Goal: Transaction & Acquisition: Purchase product/service

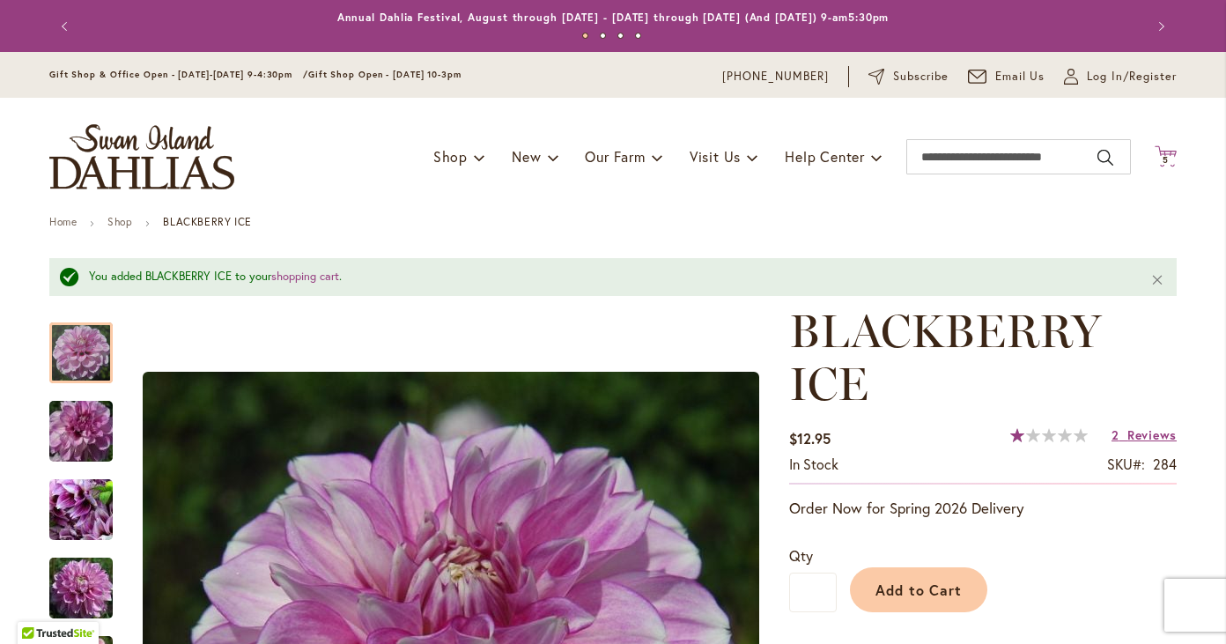
click at [1166, 154] on icon "Cart .cls-1 { fill: #231f20; }" at bounding box center [1165, 156] width 22 height 22
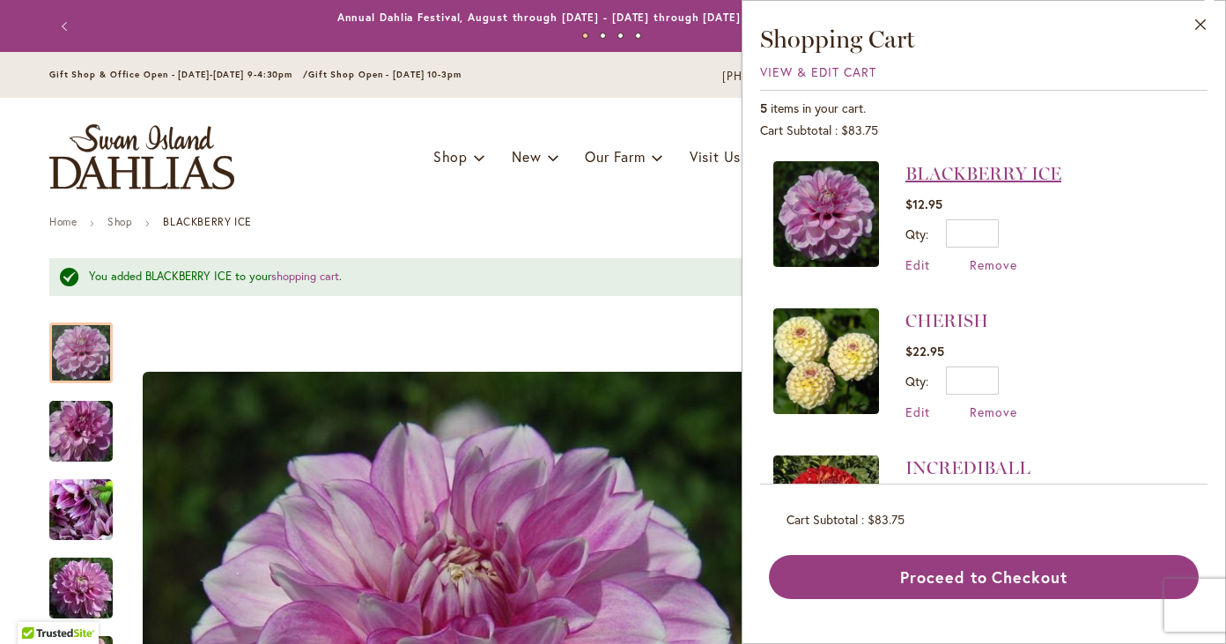
click at [954, 167] on link "BLACKBERRY ICE" at bounding box center [983, 173] width 156 height 21
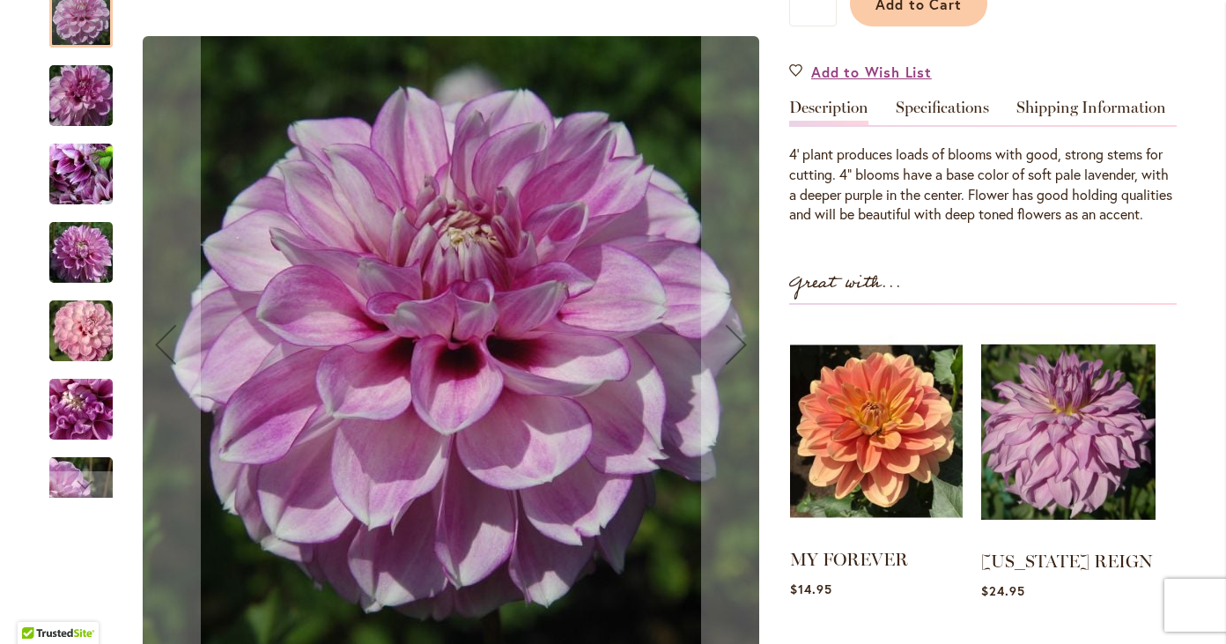
scroll to position [545, 0]
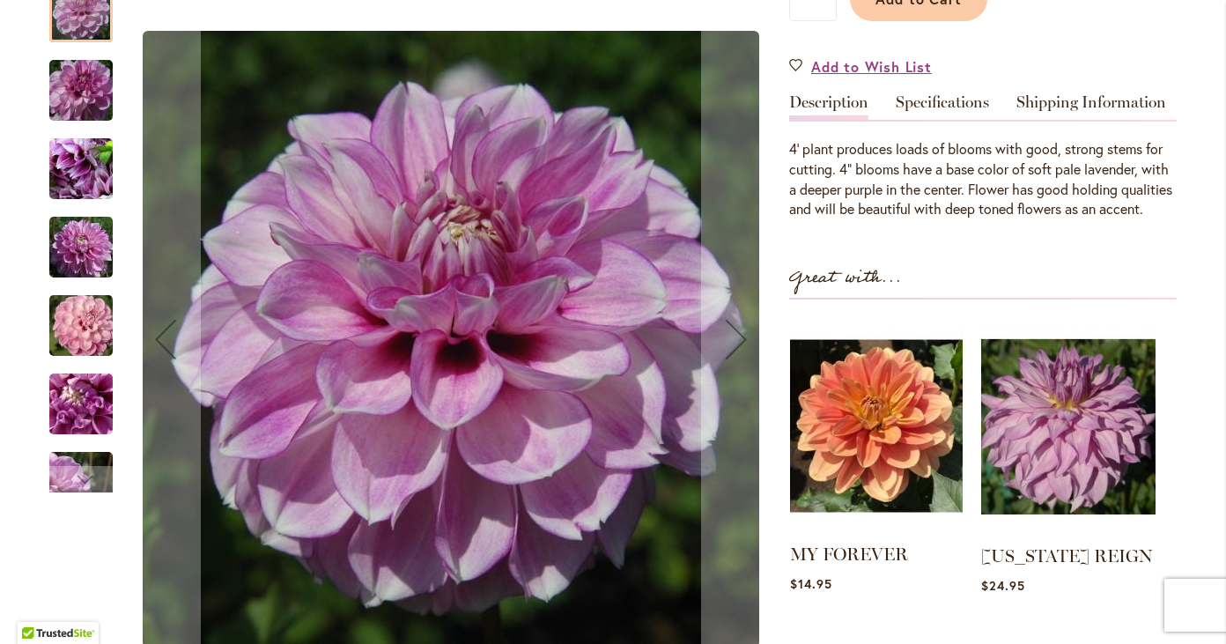
click at [866, 460] on img at bounding box center [876, 426] width 173 height 216
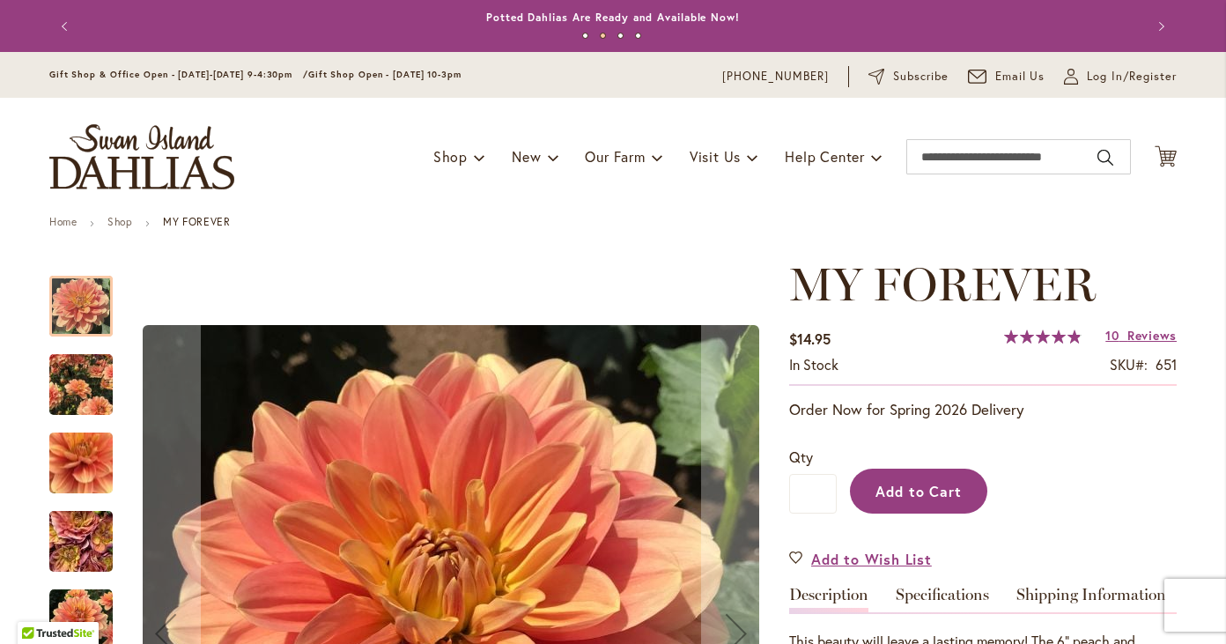
click at [932, 485] on span "Add to Cart" at bounding box center [918, 491] width 87 height 18
click at [1173, 165] on icon at bounding box center [1165, 155] width 22 height 21
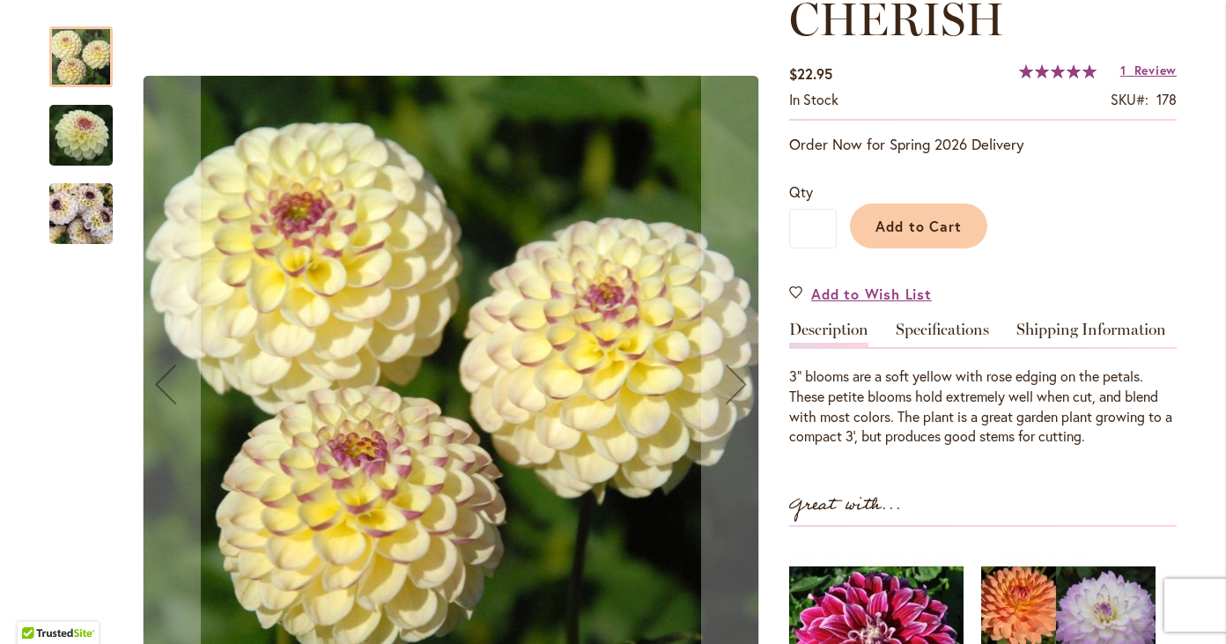
scroll to position [267, 0]
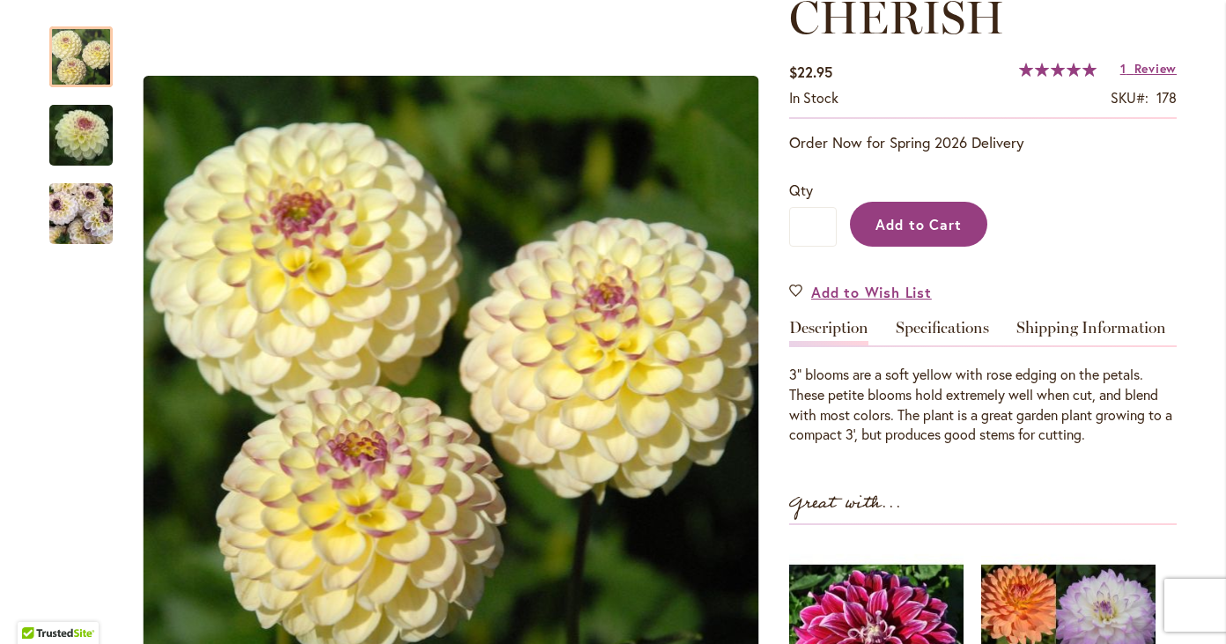
click at [945, 215] on span "Add to Cart" at bounding box center [918, 224] width 87 height 18
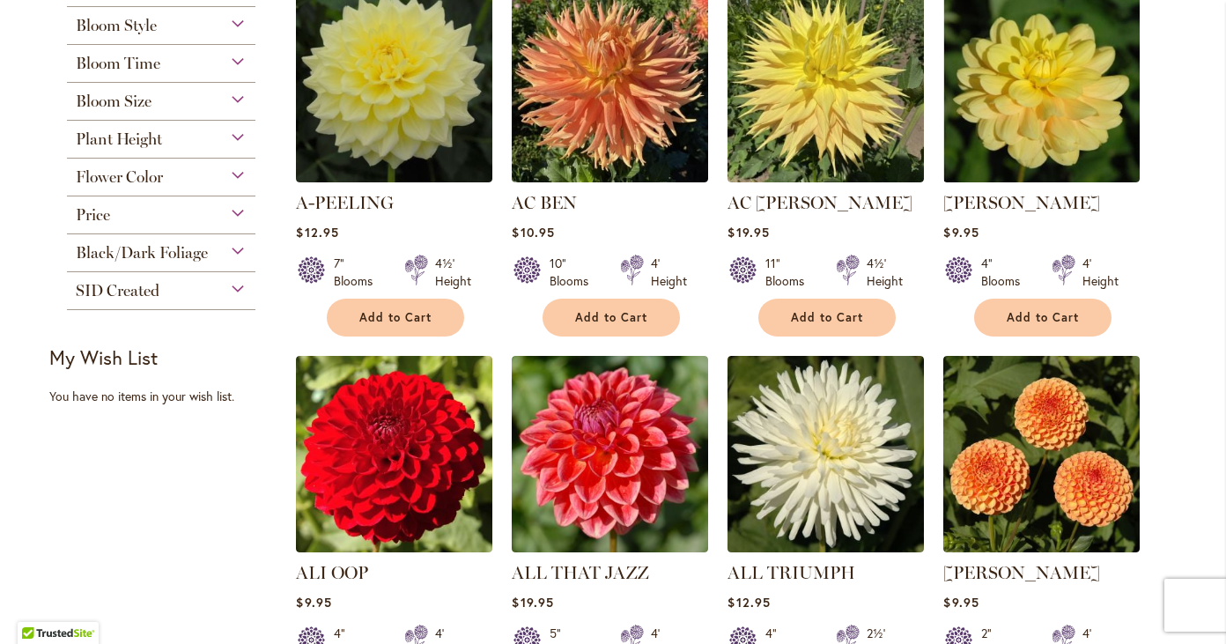
scroll to position [483, 0]
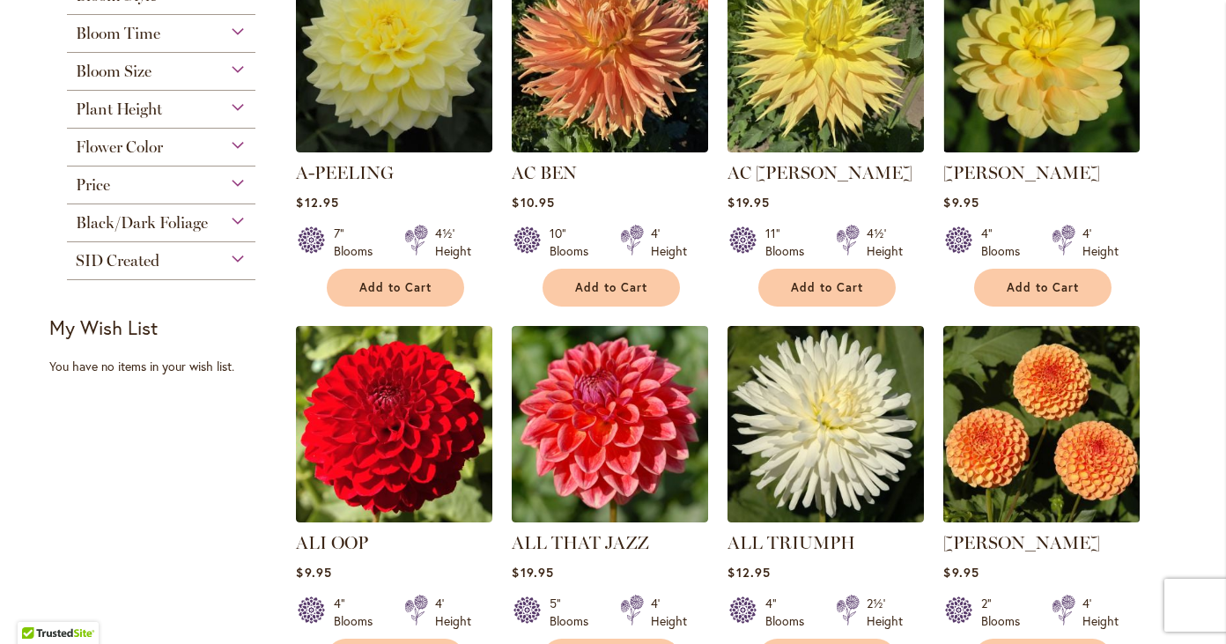
click at [1035, 435] on img at bounding box center [1042, 424] width 206 height 206
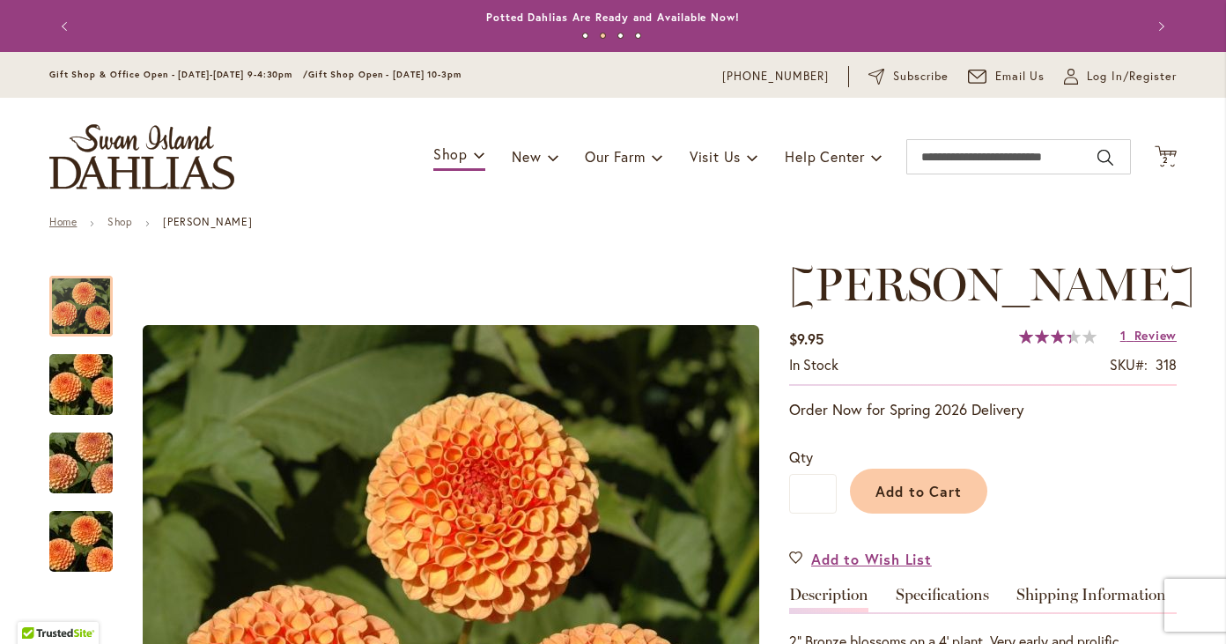
click at [61, 220] on link "Home" at bounding box center [62, 221] width 27 height 13
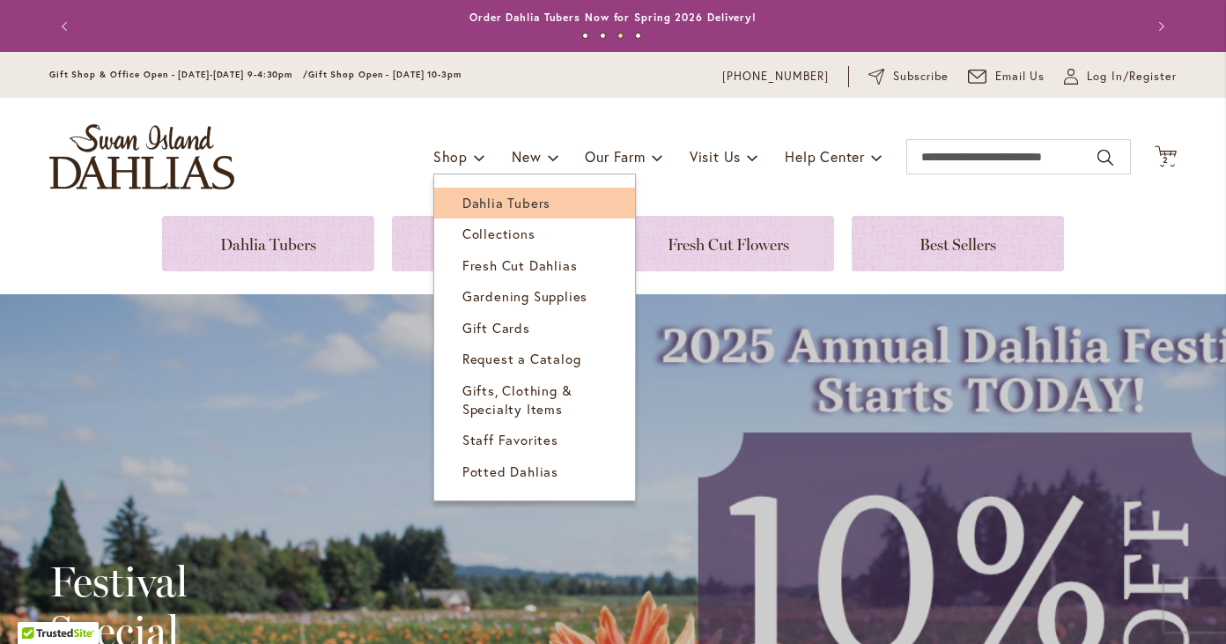
click at [487, 202] on span "Dahlia Tubers" at bounding box center [506, 203] width 88 height 18
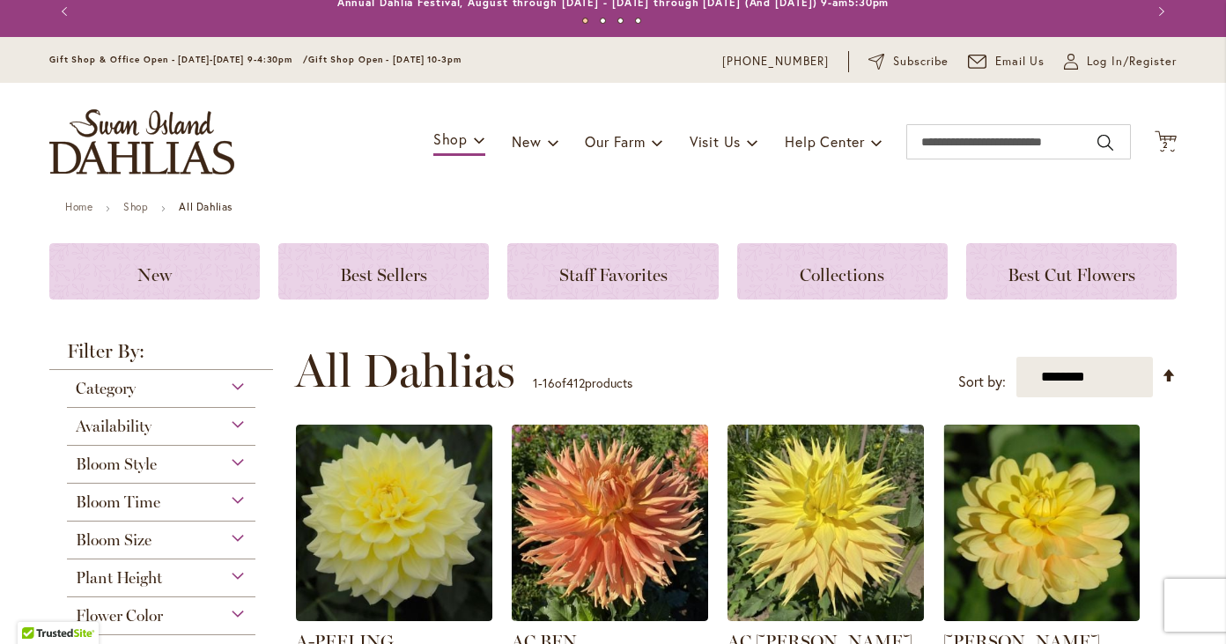
scroll to position [17, 0]
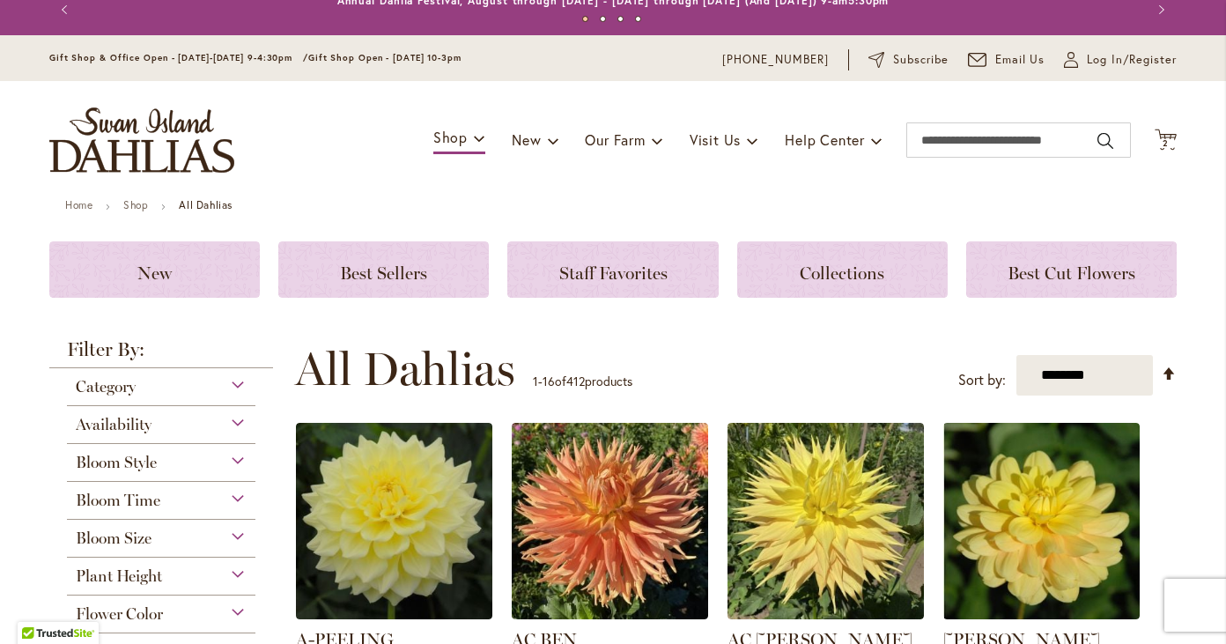
click at [104, 497] on span "Bloom Time" at bounding box center [118, 499] width 85 height 19
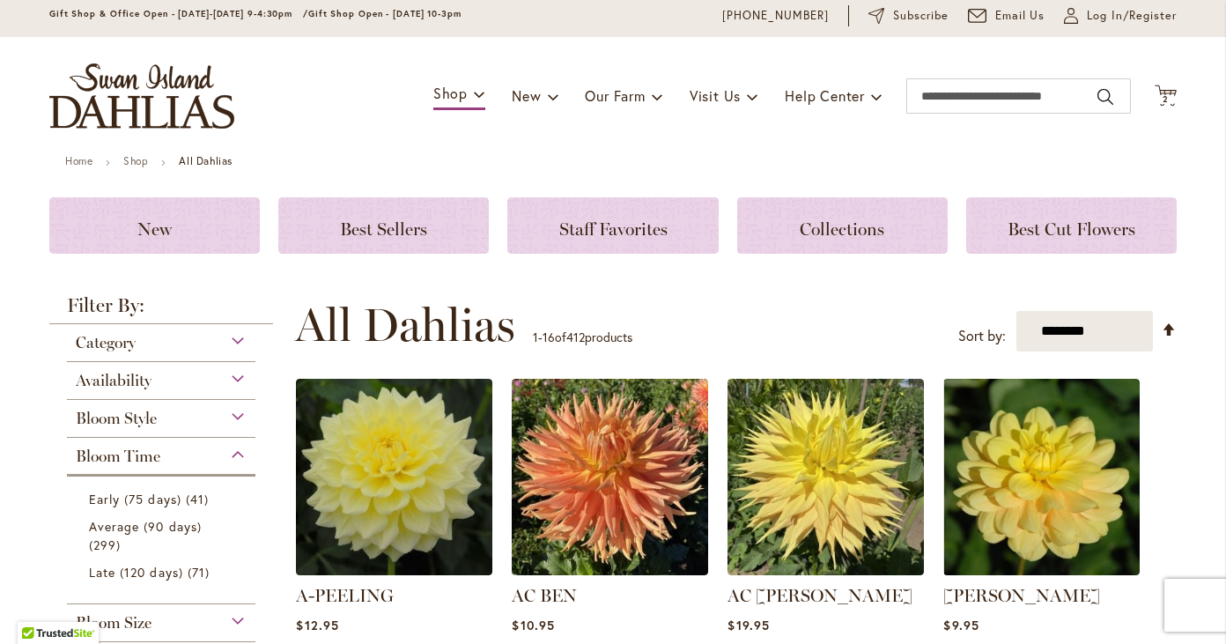
scroll to position [94, 0]
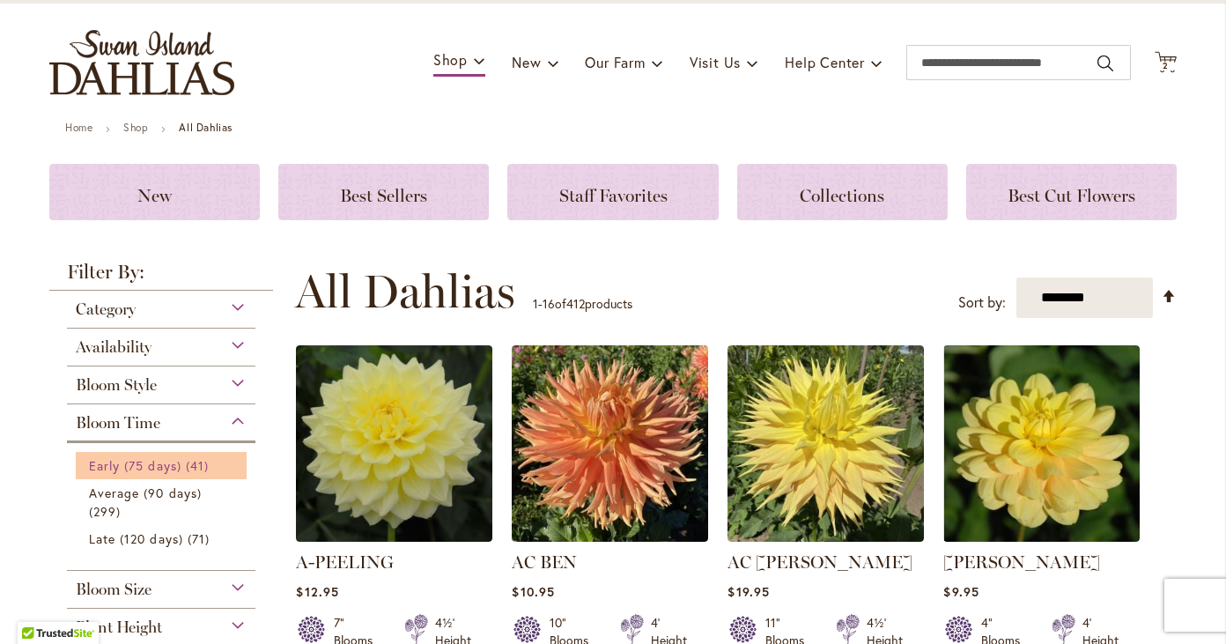
click at [111, 465] on span "Early (75 days)" at bounding box center [135, 465] width 92 height 17
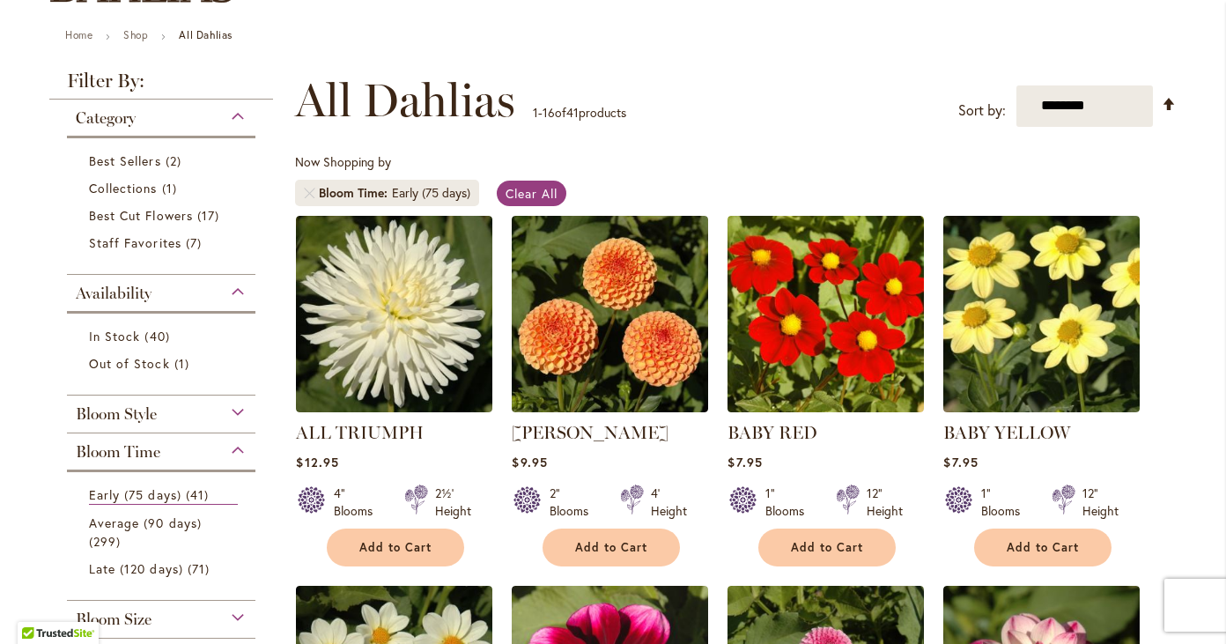
scroll to position [188, 0]
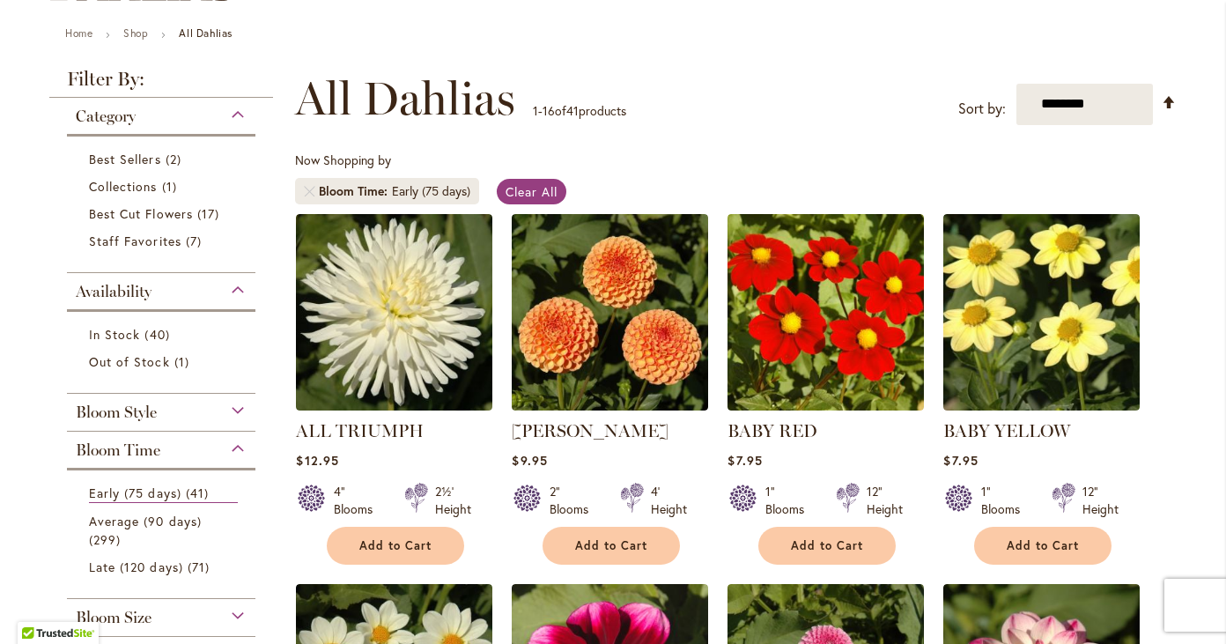
click at [240, 411] on div "Bloom Style" at bounding box center [161, 408] width 188 height 28
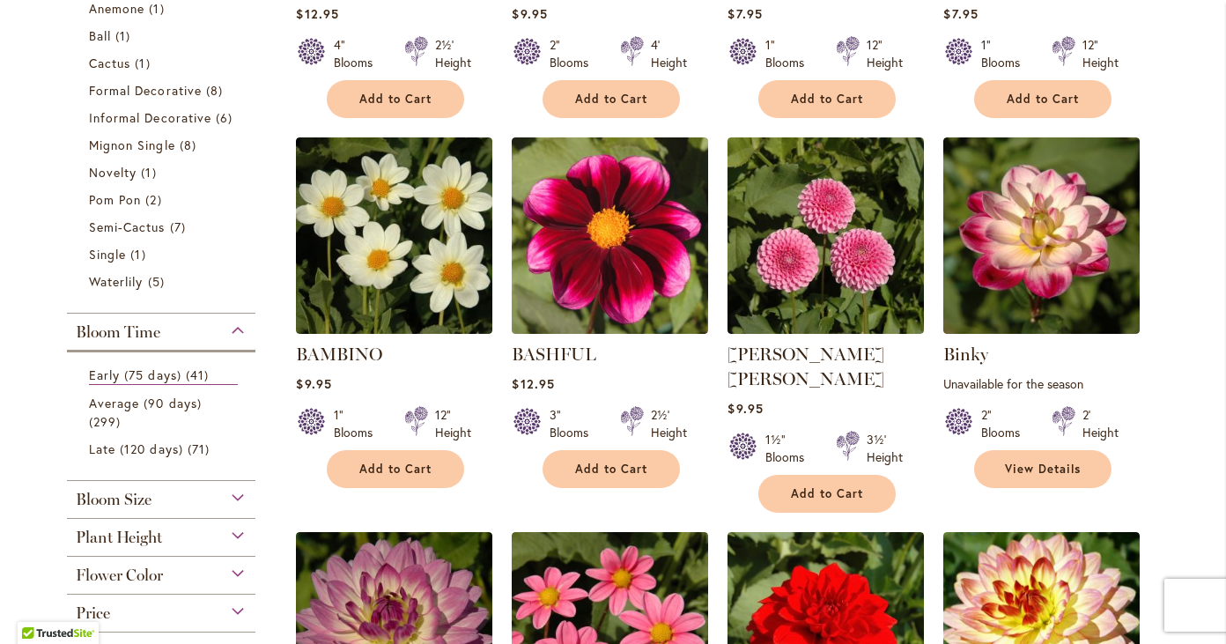
scroll to position [641, 0]
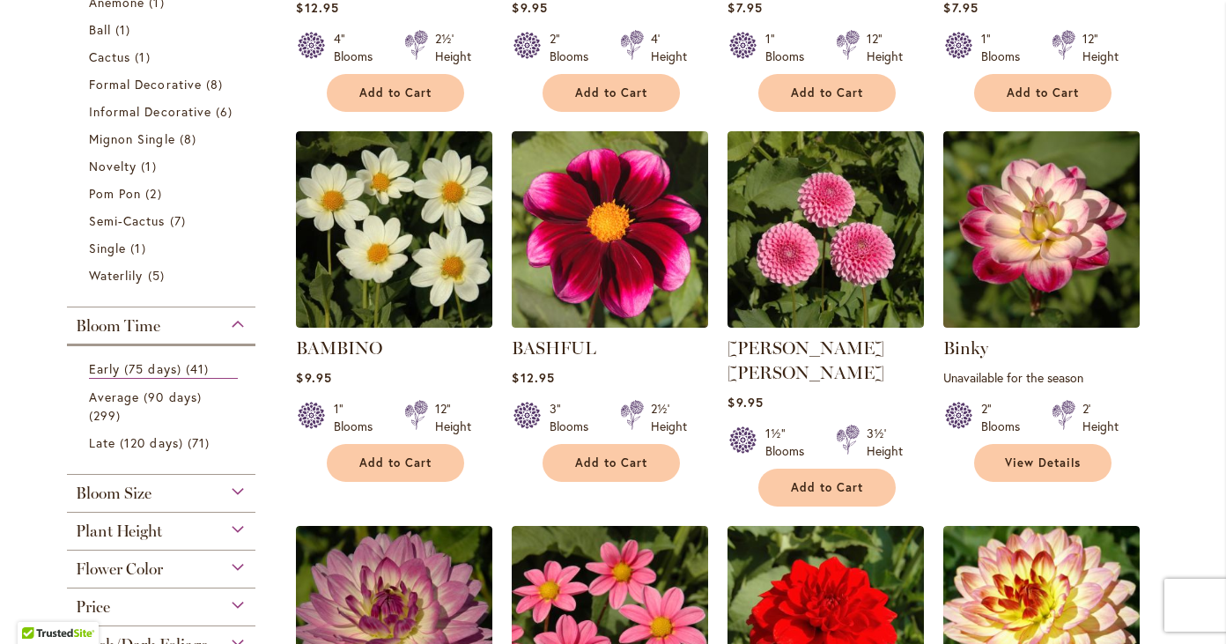
click at [148, 502] on div "Bloom Size (B) 6"–8" Blooms 2 items (BB) 4"–6" Blooms 14 items (M) Up to 4" Blo…" at bounding box center [161, 494] width 188 height 38
click at [142, 494] on span "Bloom Size" at bounding box center [114, 492] width 76 height 19
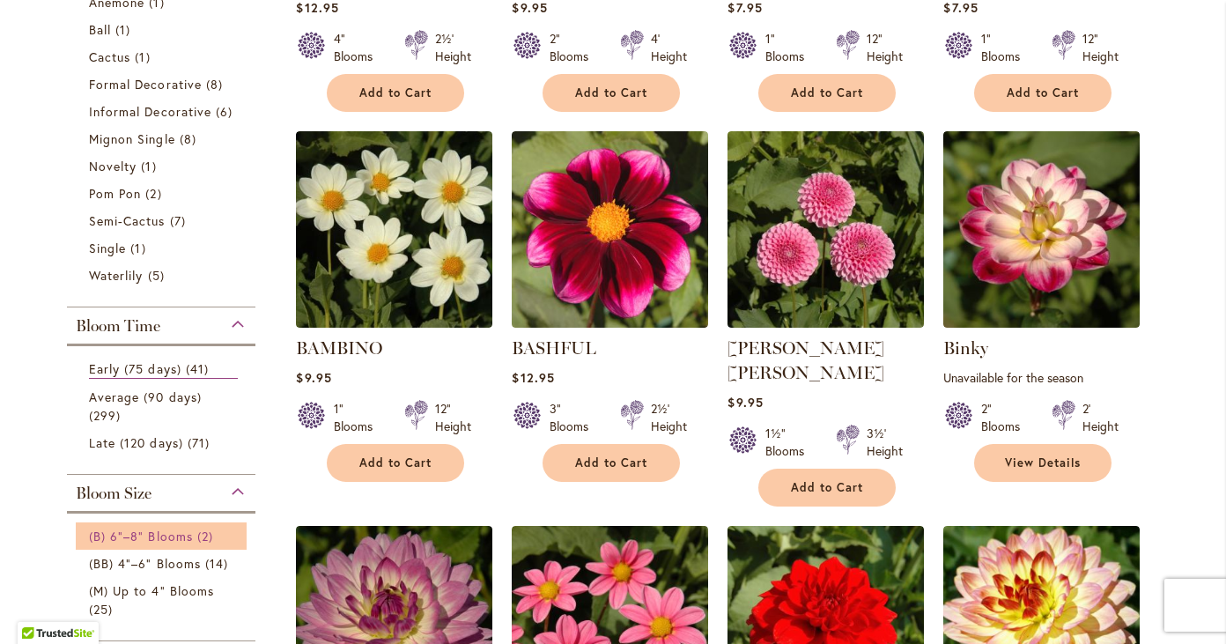
click at [110, 534] on span "(B) 6"–8" Blooms" at bounding box center [141, 535] width 104 height 17
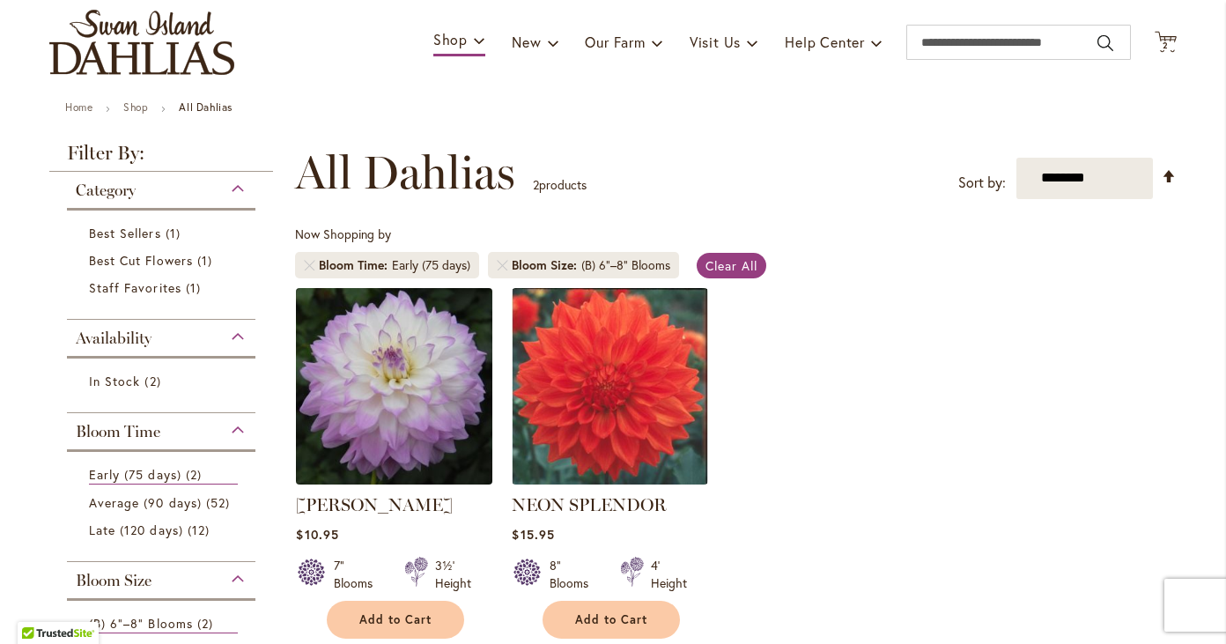
scroll to position [151, 0]
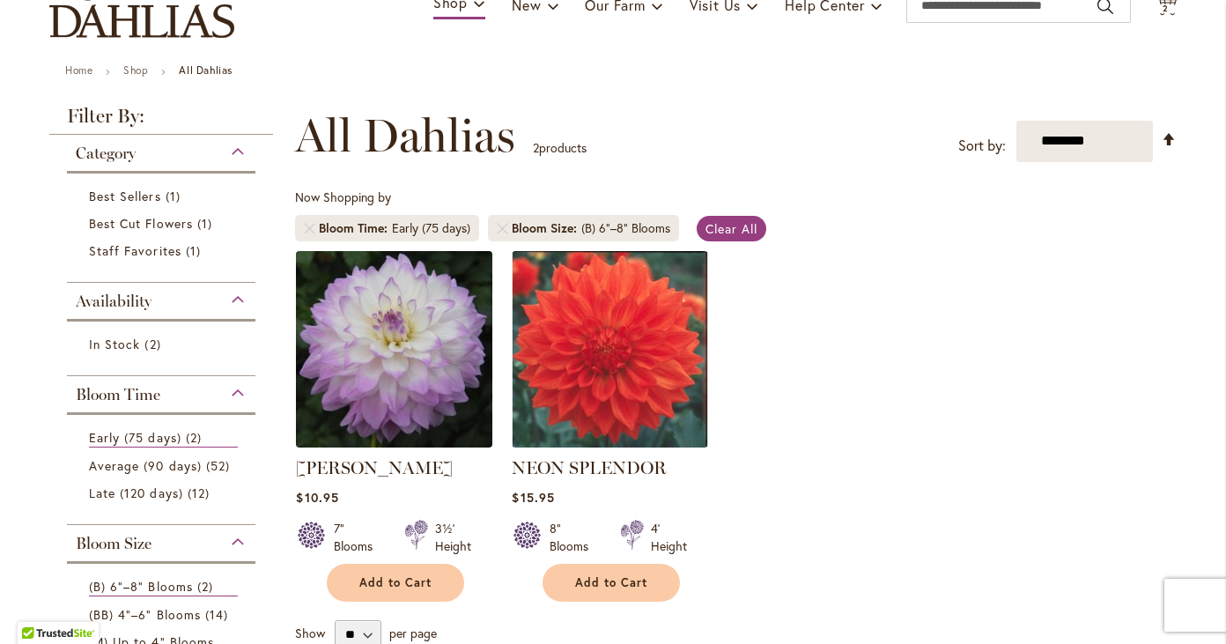
click at [410, 398] on img at bounding box center [394, 349] width 206 height 206
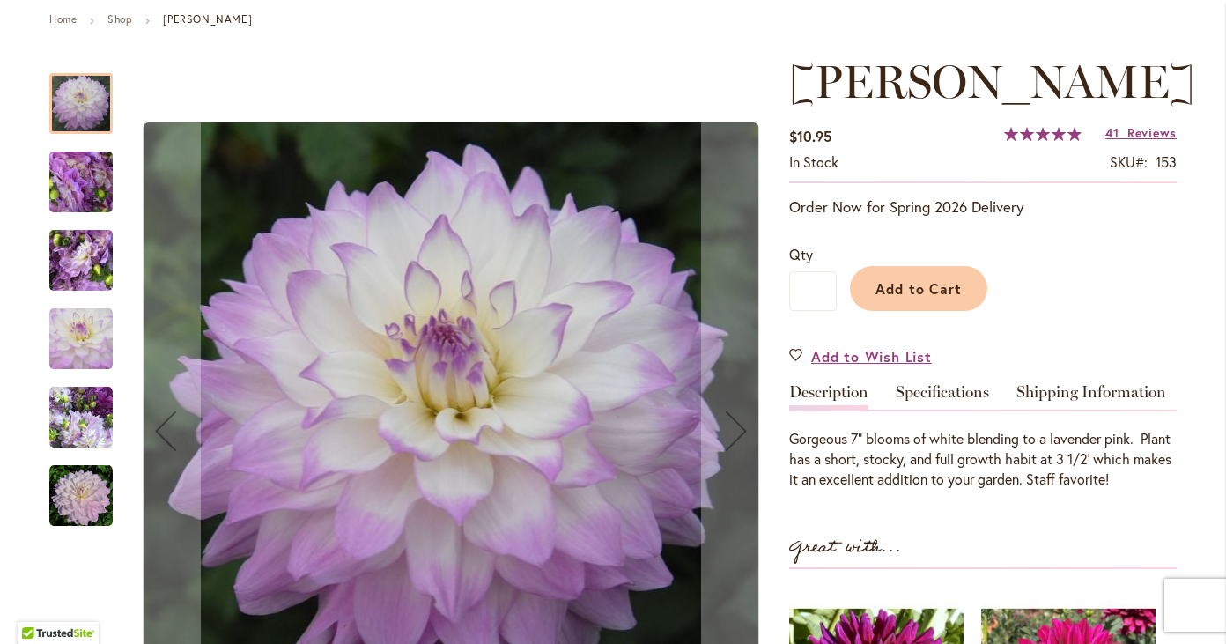
scroll to position [218, 0]
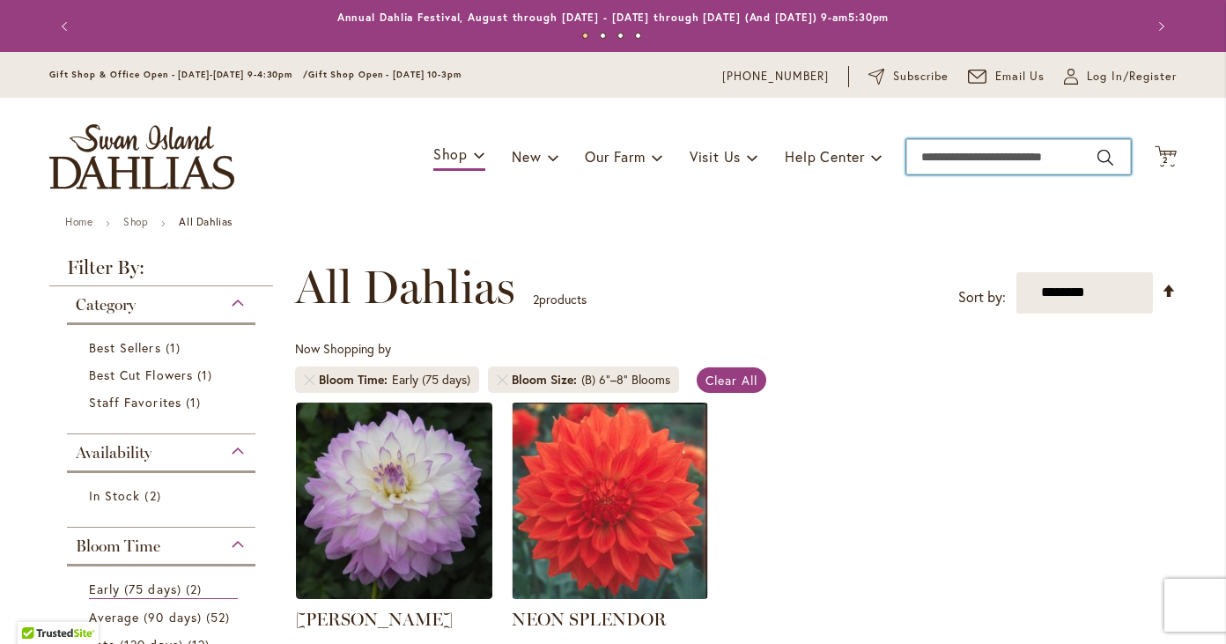
click at [976, 156] on input "Search" at bounding box center [1018, 156] width 225 height 35
type input "**********"
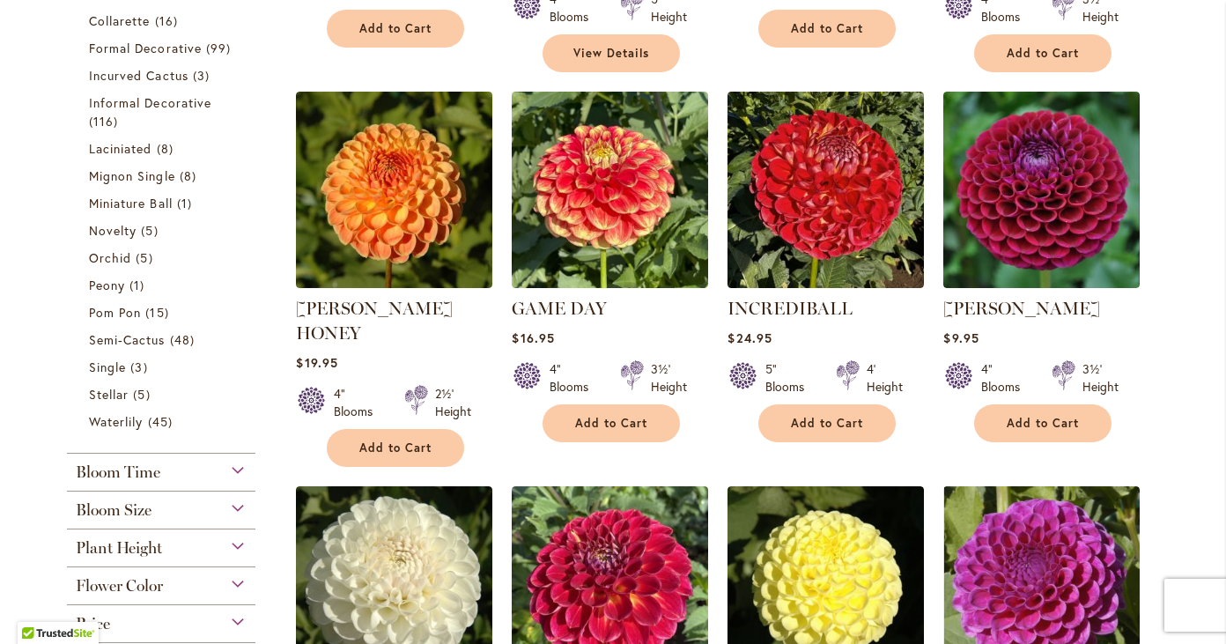
scroll to position [711, 0]
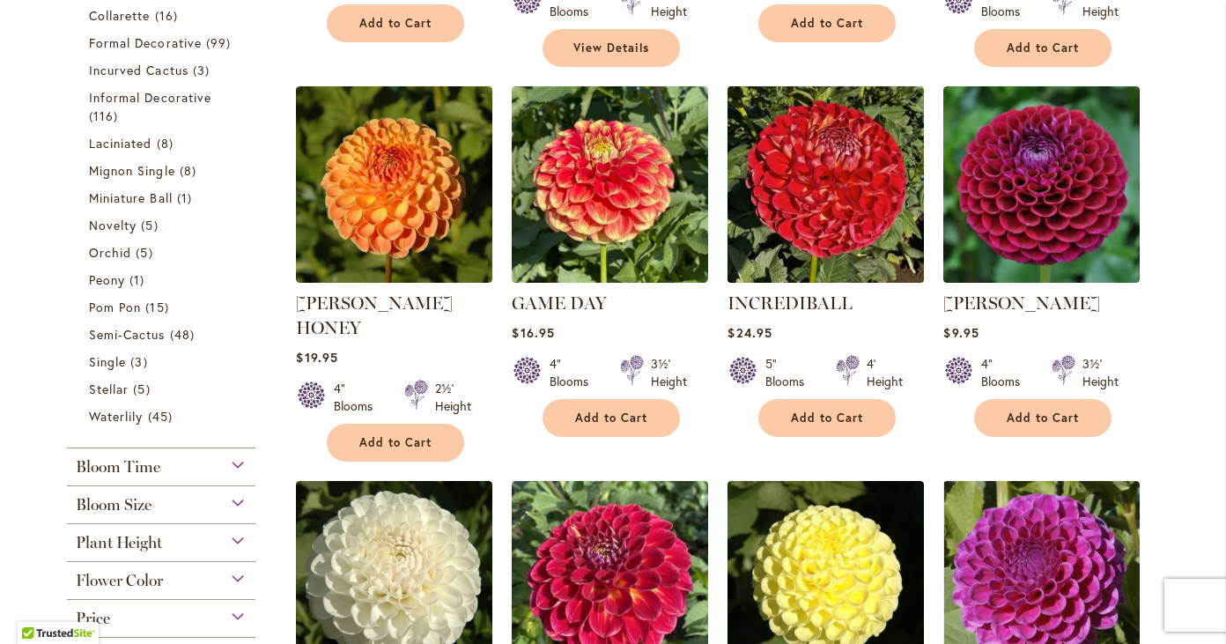
click at [828, 151] on img at bounding box center [826, 184] width 206 height 206
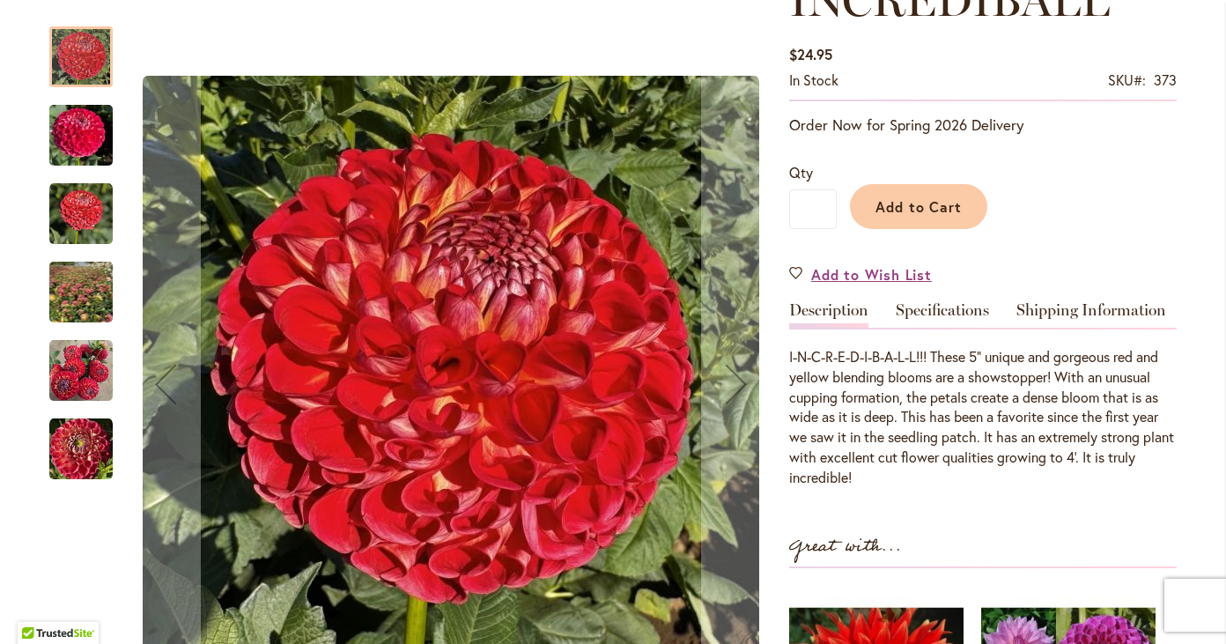
scroll to position [289, 0]
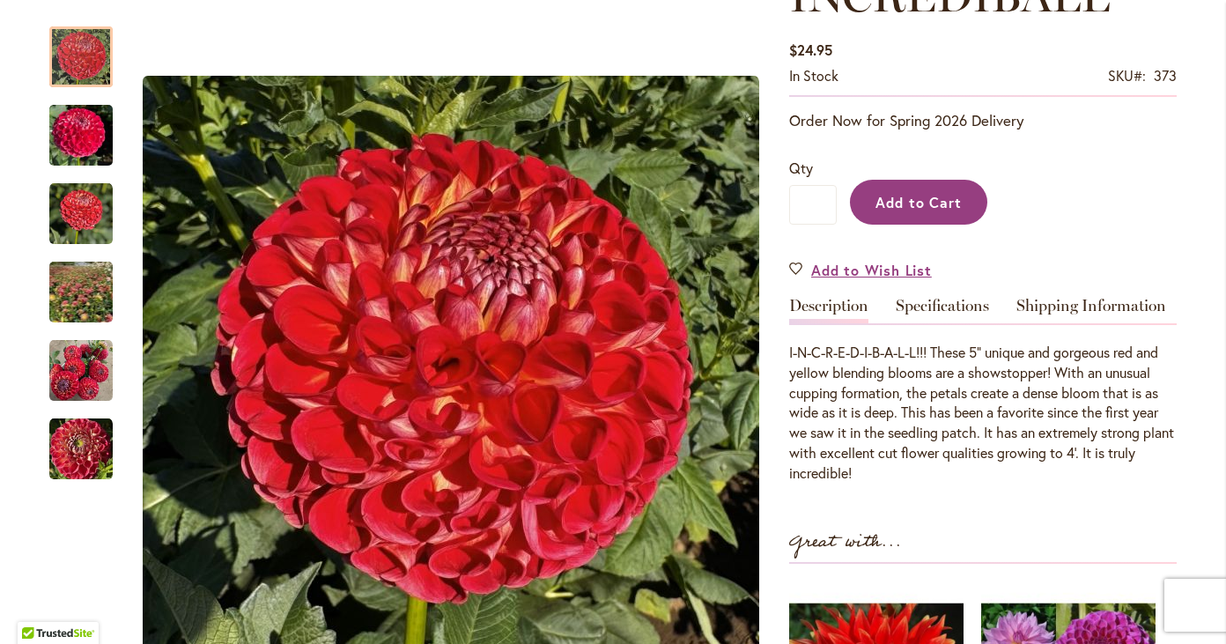
click at [962, 199] on button "Add to Cart" at bounding box center [918, 202] width 137 height 45
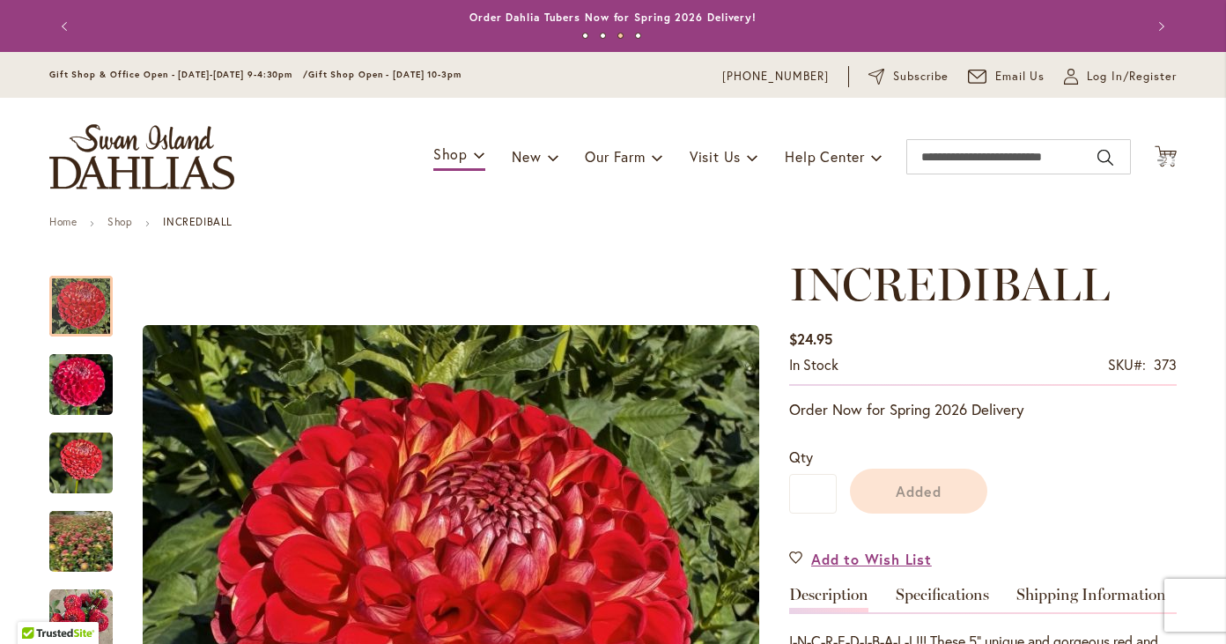
scroll to position [0, 0]
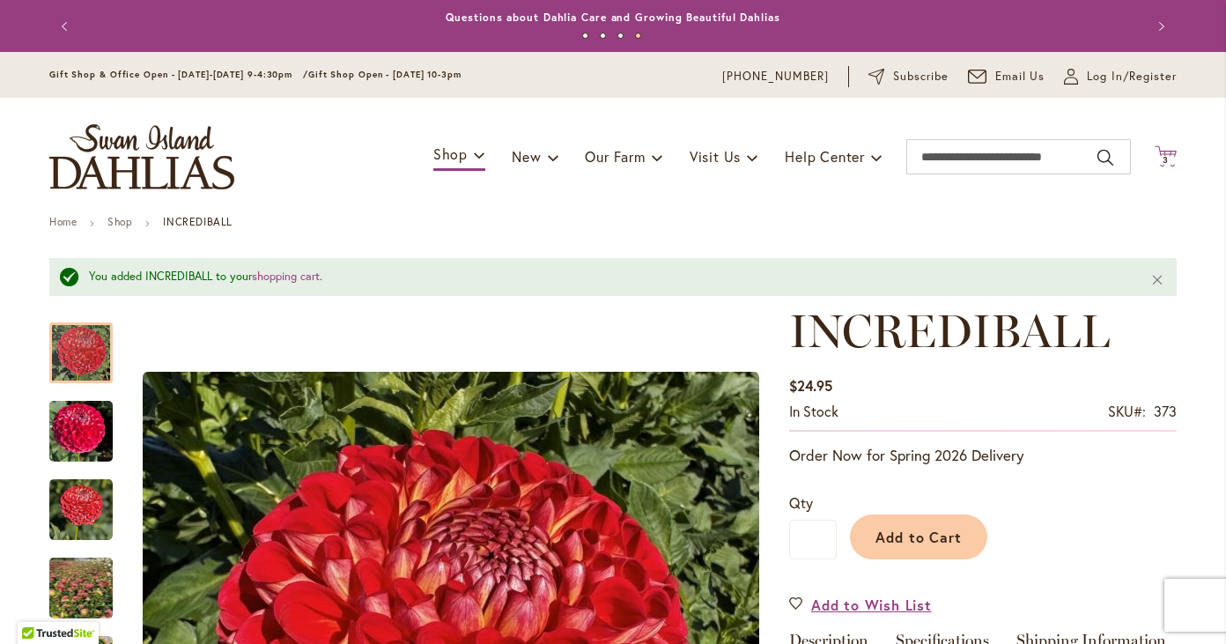
click at [1167, 155] on span "3" at bounding box center [1165, 159] width 6 height 11
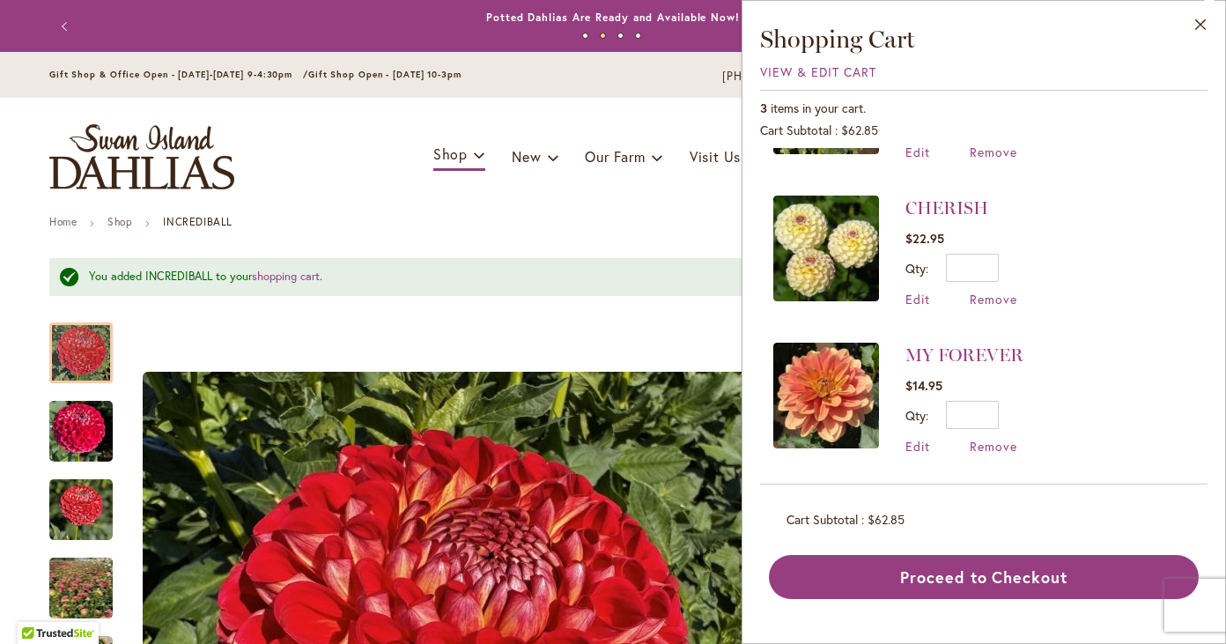
scroll to position [112, 0]
click at [1193, 26] on button "Close" at bounding box center [1200, 28] width 48 height 55
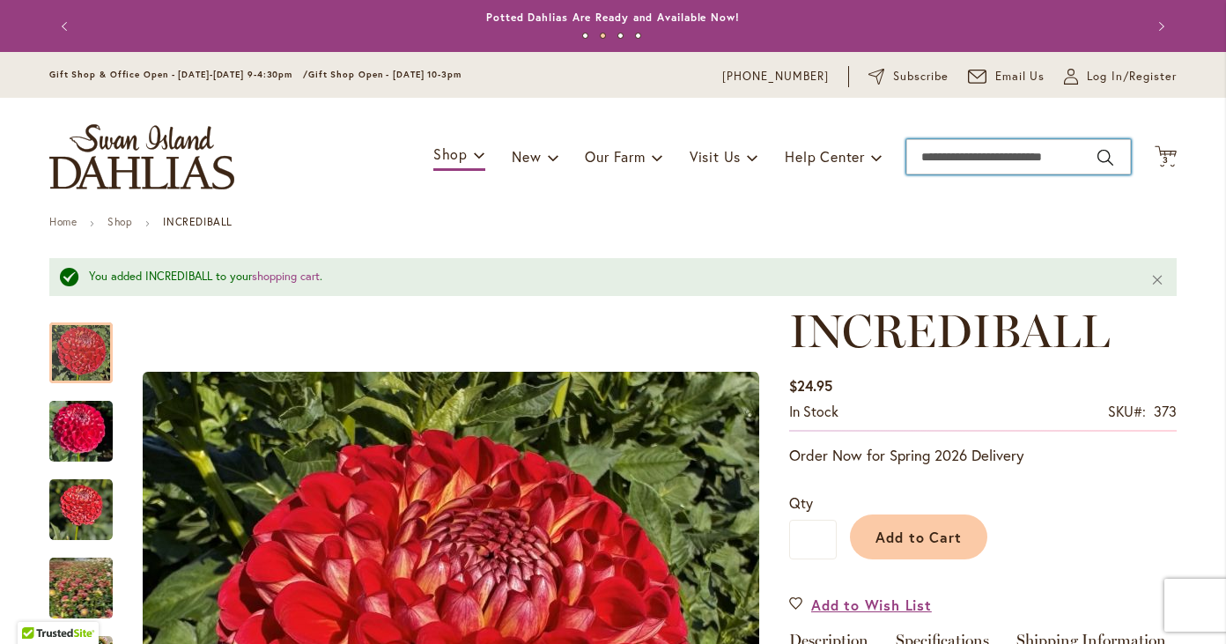
click at [954, 166] on input "Search" at bounding box center [1018, 156] width 225 height 35
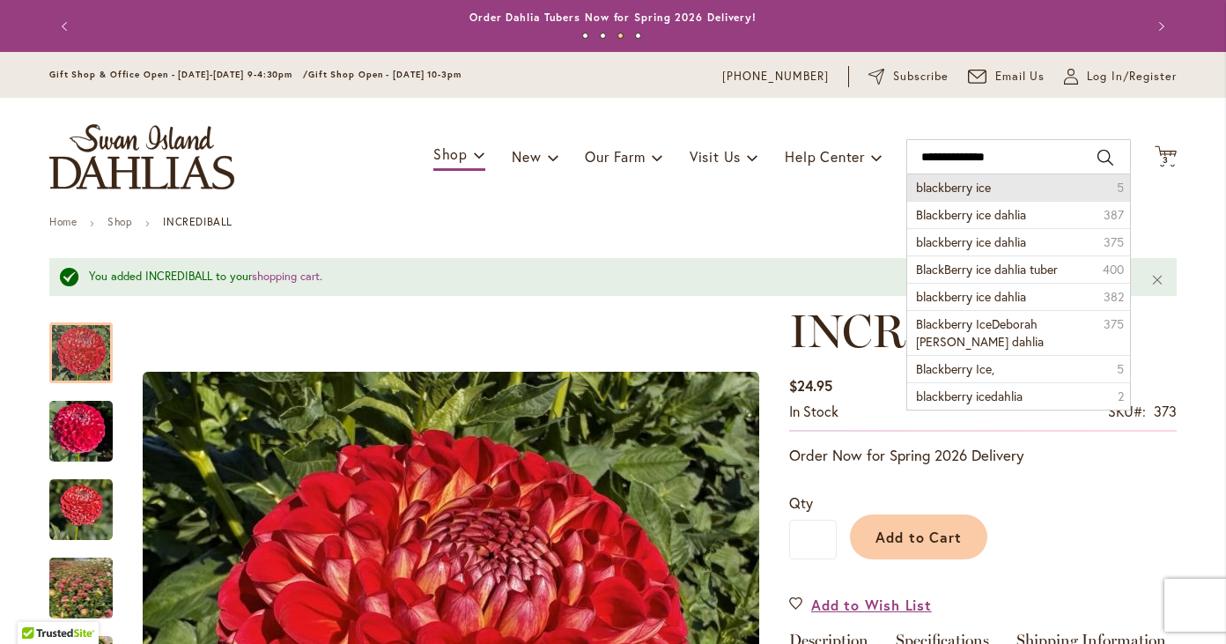
click at [961, 176] on li "blackberry ice 5" at bounding box center [1018, 187] width 223 height 26
type input "**********"
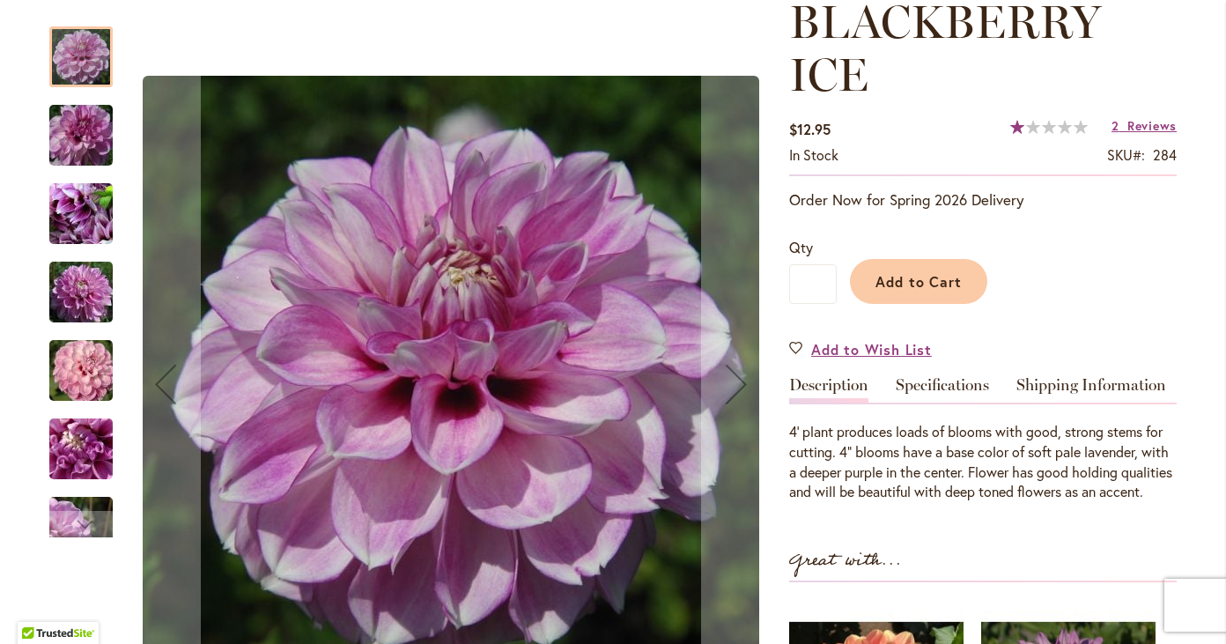
scroll to position [273, 0]
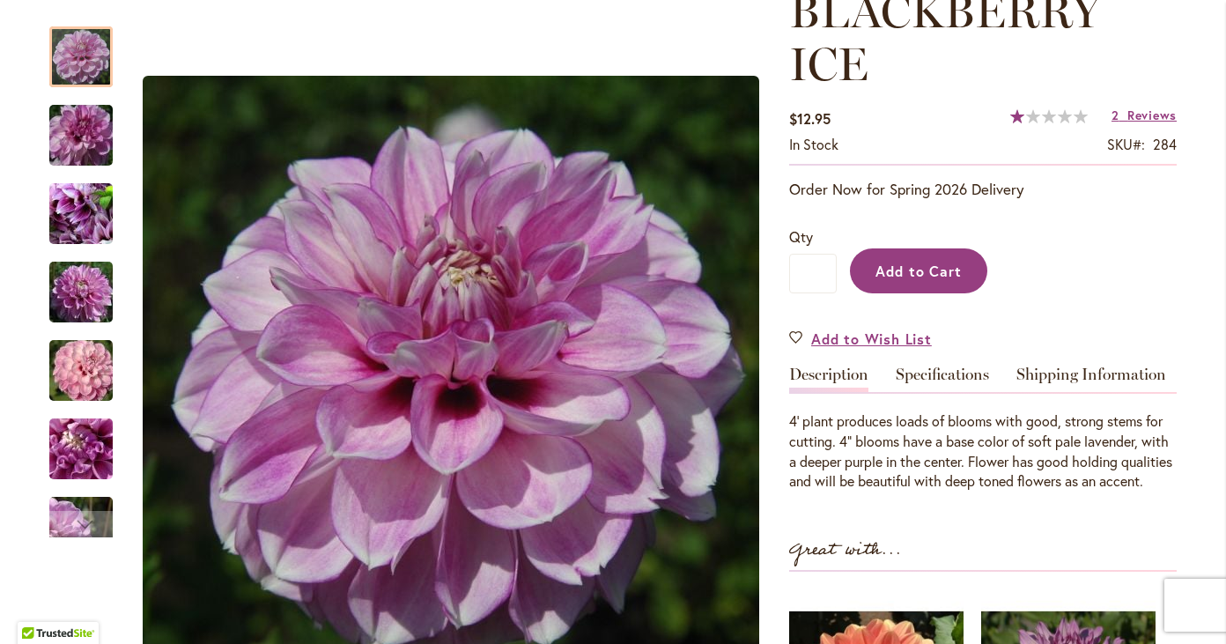
click at [926, 266] on span "Add to Cart" at bounding box center [918, 270] width 87 height 18
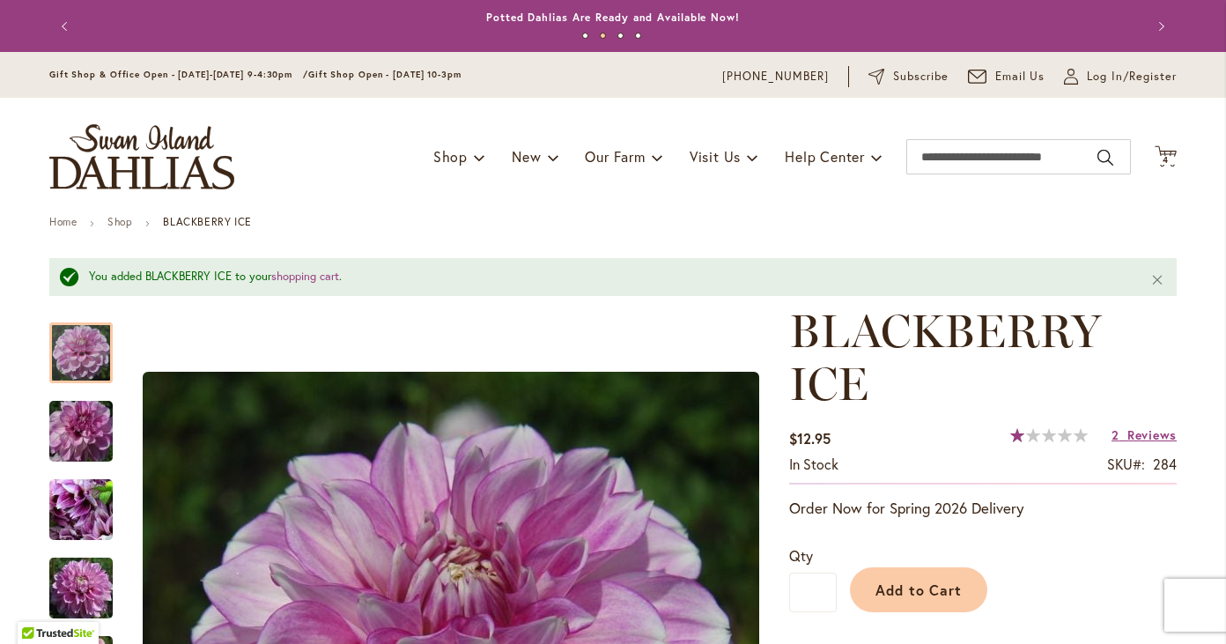
scroll to position [0, 0]
click at [1173, 153] on icon at bounding box center [1165, 155] width 22 height 21
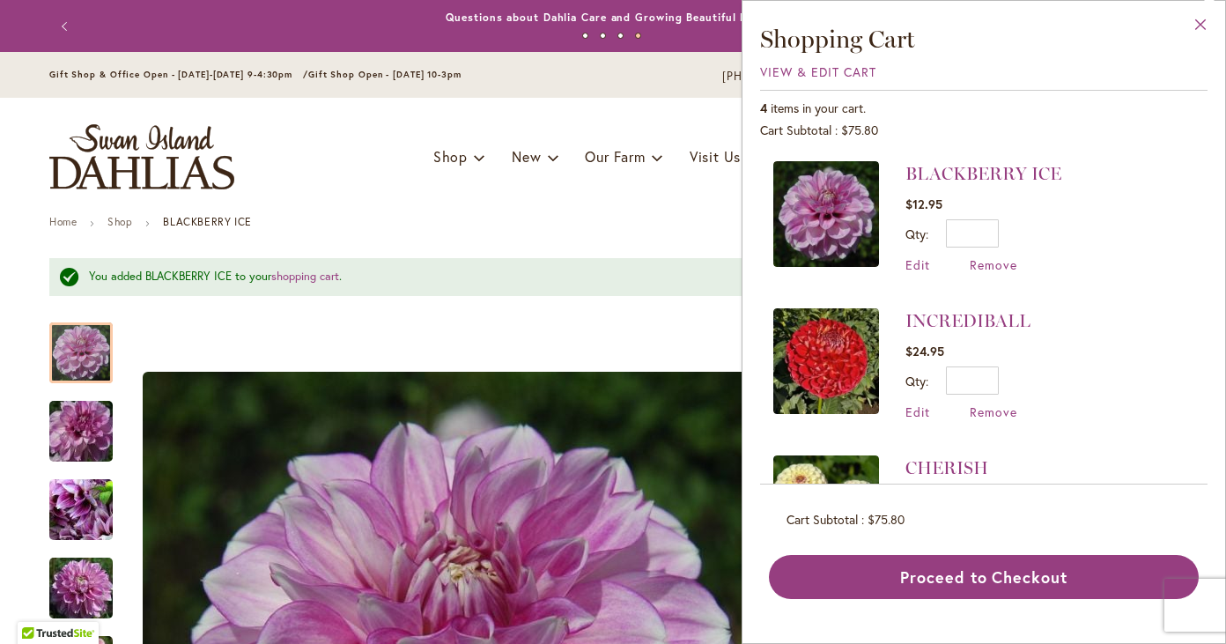
click at [1201, 22] on button "Close" at bounding box center [1200, 28] width 48 height 55
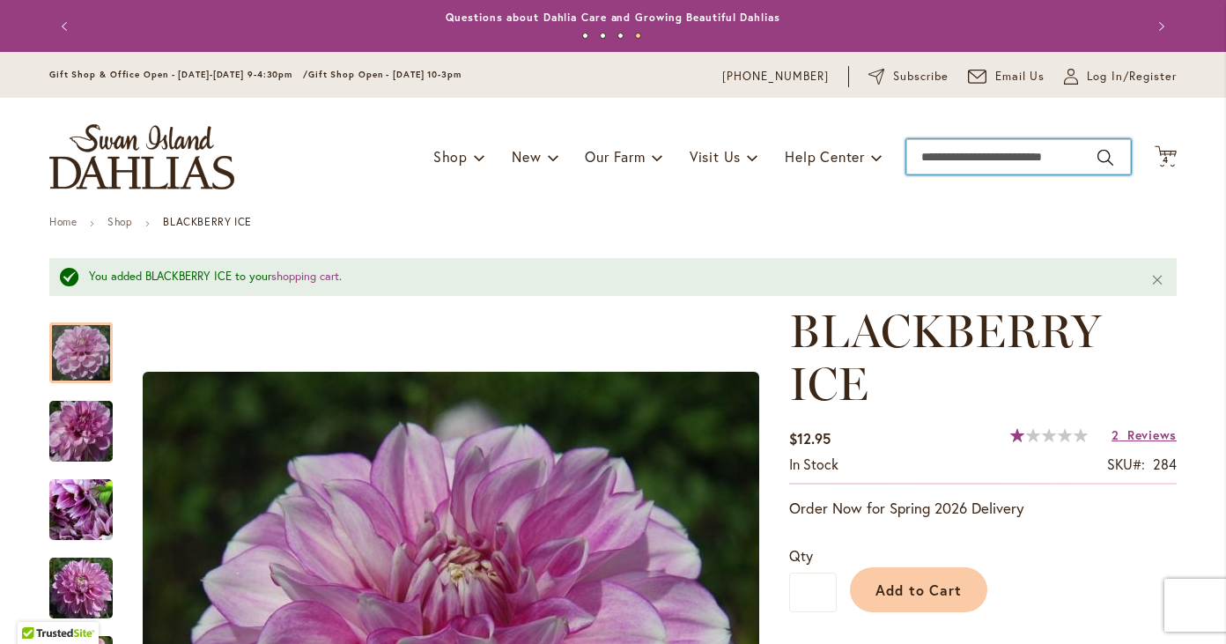
click at [959, 158] on input "Search" at bounding box center [1018, 156] width 225 height 35
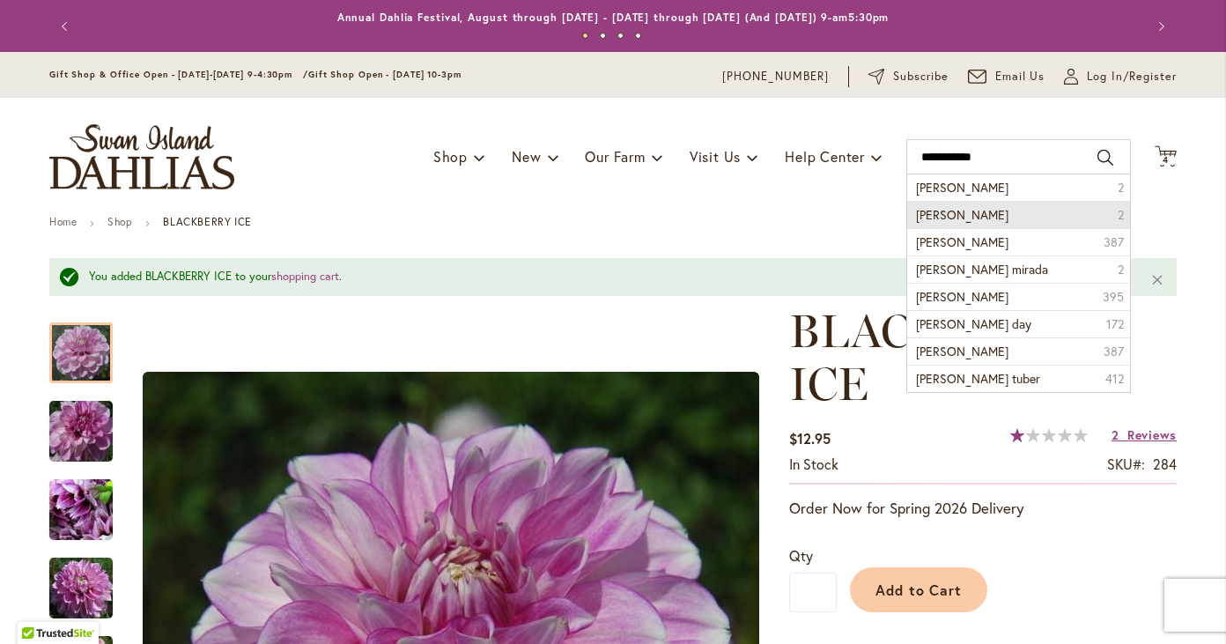
click at [962, 216] on span "mikayla miranda" at bounding box center [962, 214] width 92 height 17
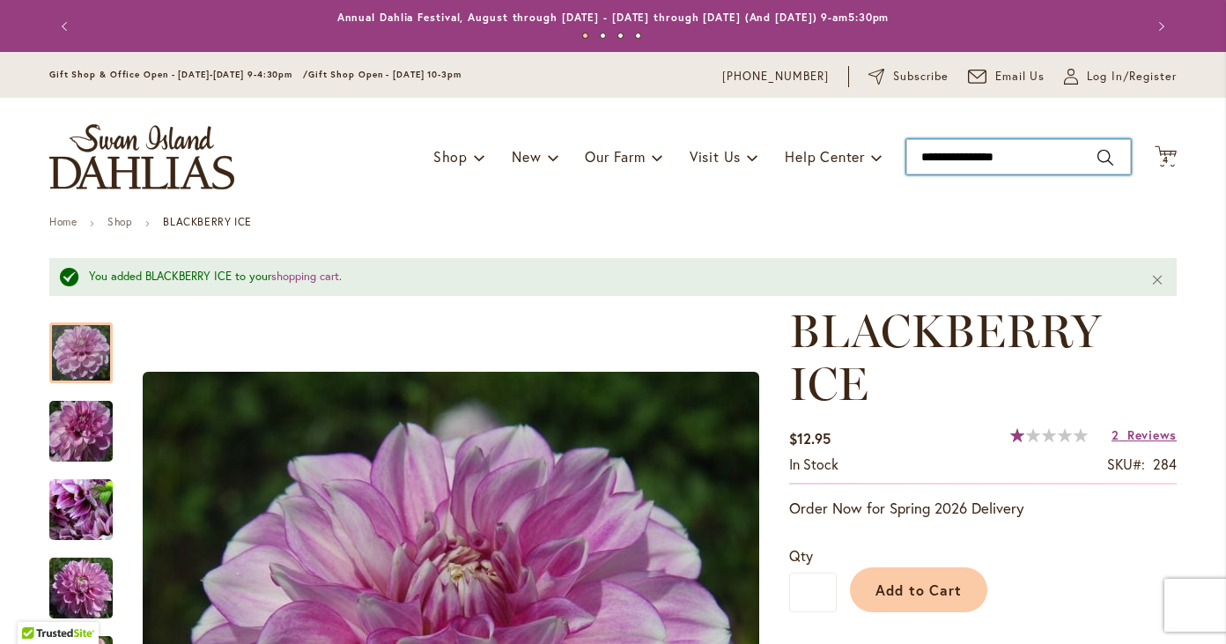
type input "**********"
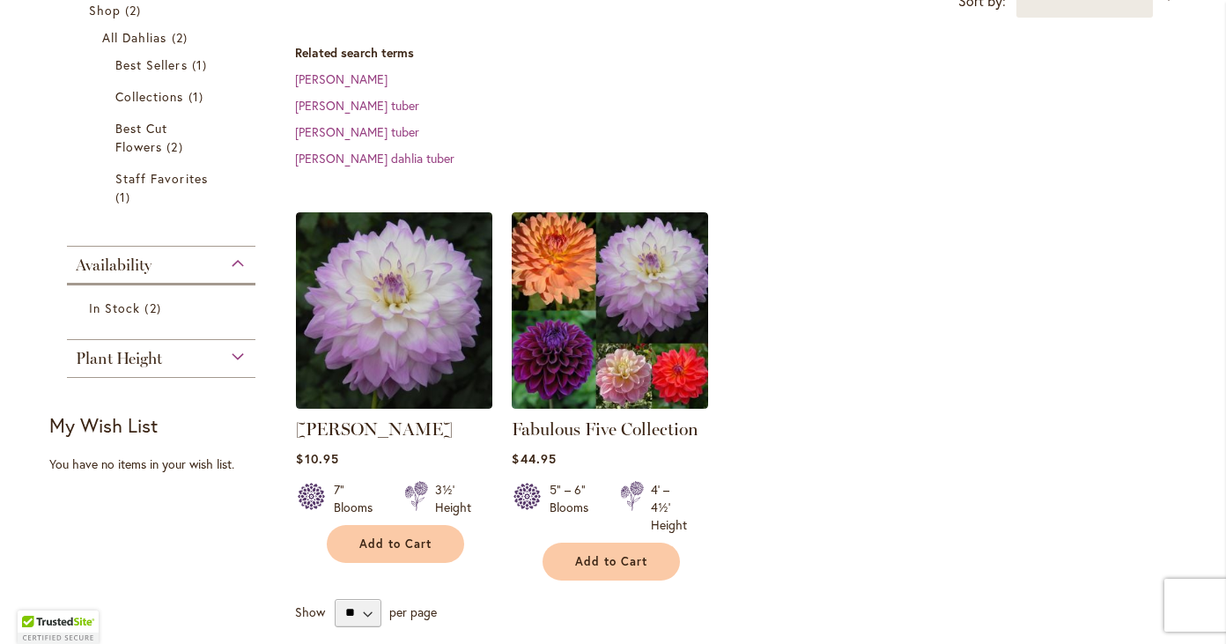
scroll to position [382, 0]
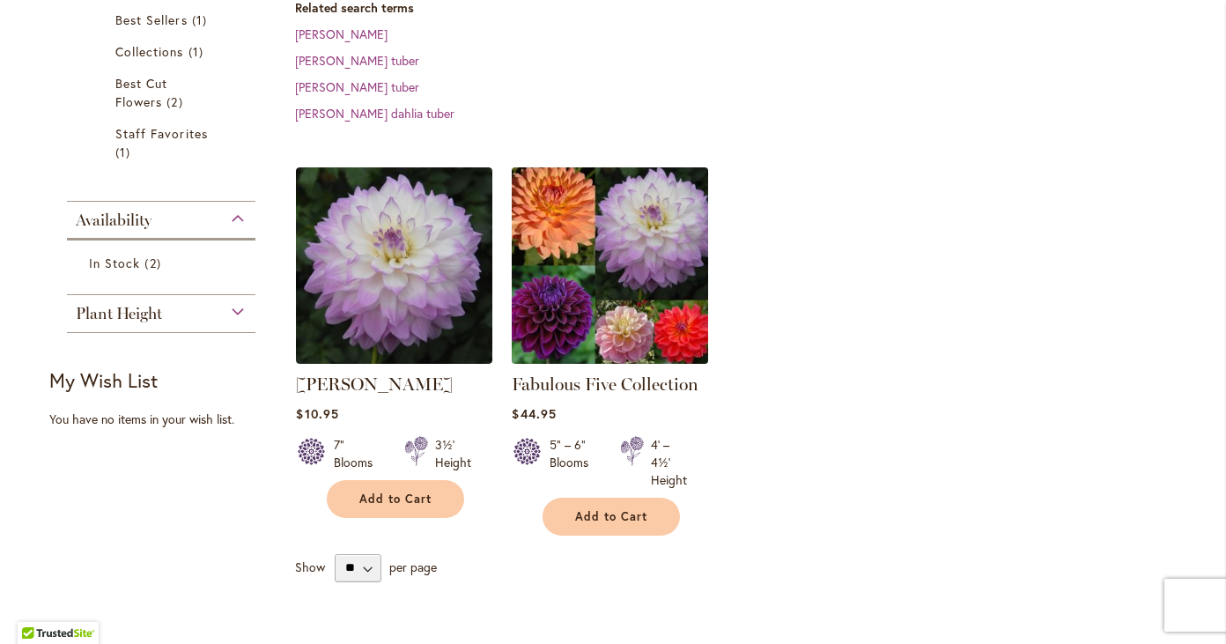
click at [576, 257] on img at bounding box center [610, 265] width 206 height 206
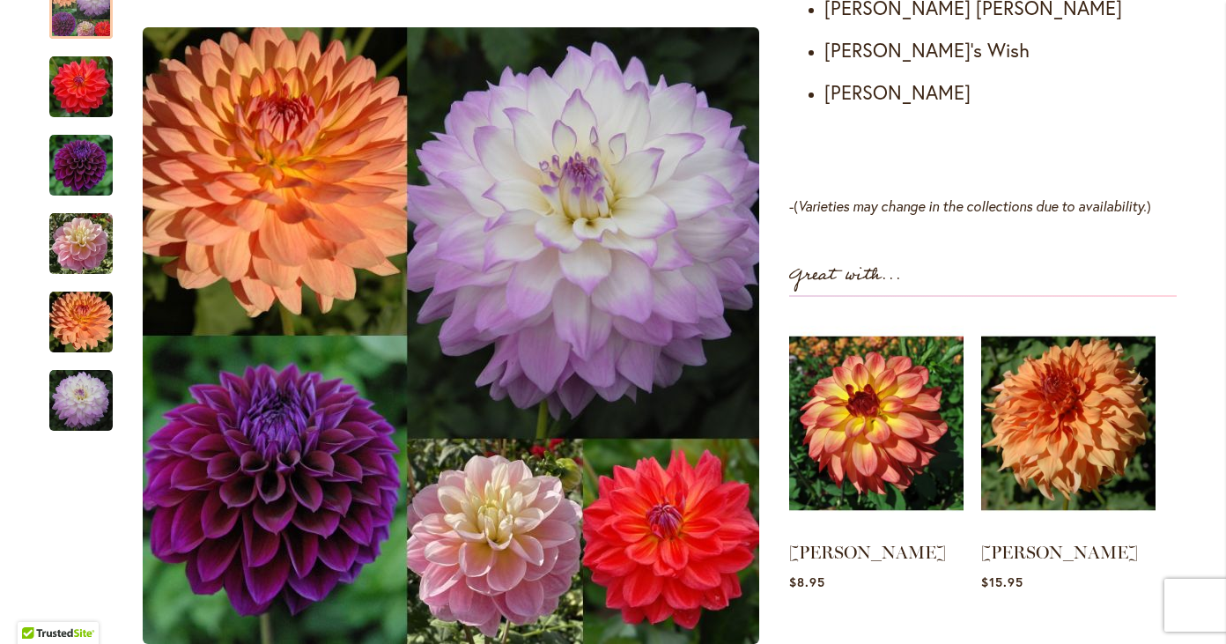
scroll to position [1248, 0]
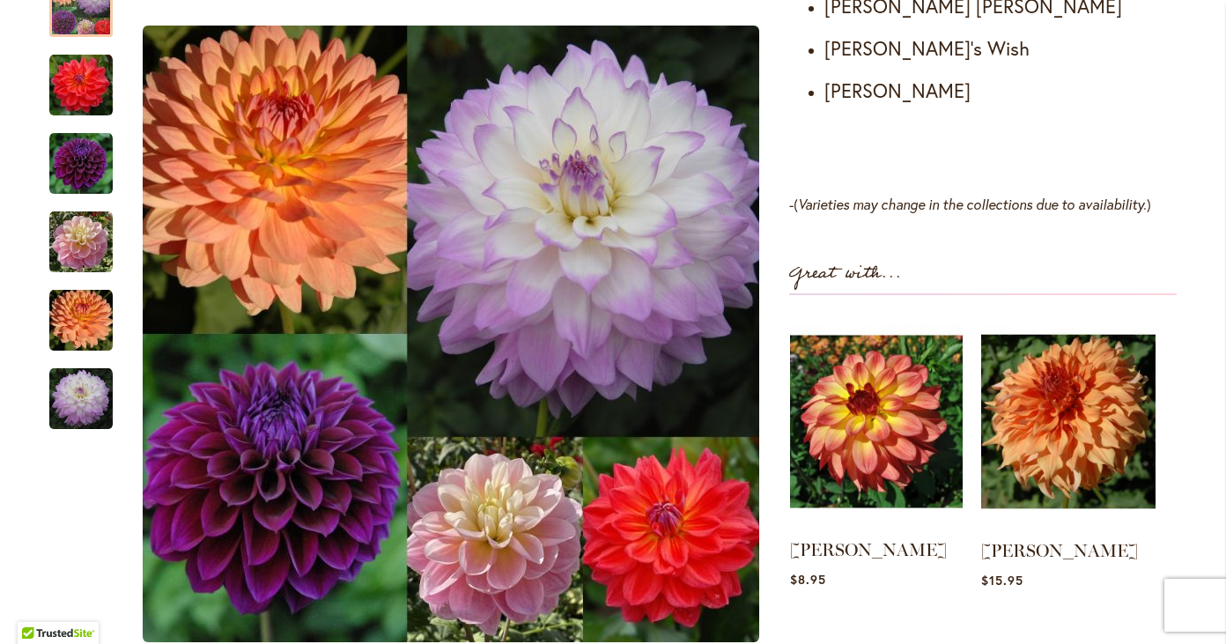
click at [864, 428] on img at bounding box center [876, 421] width 173 height 216
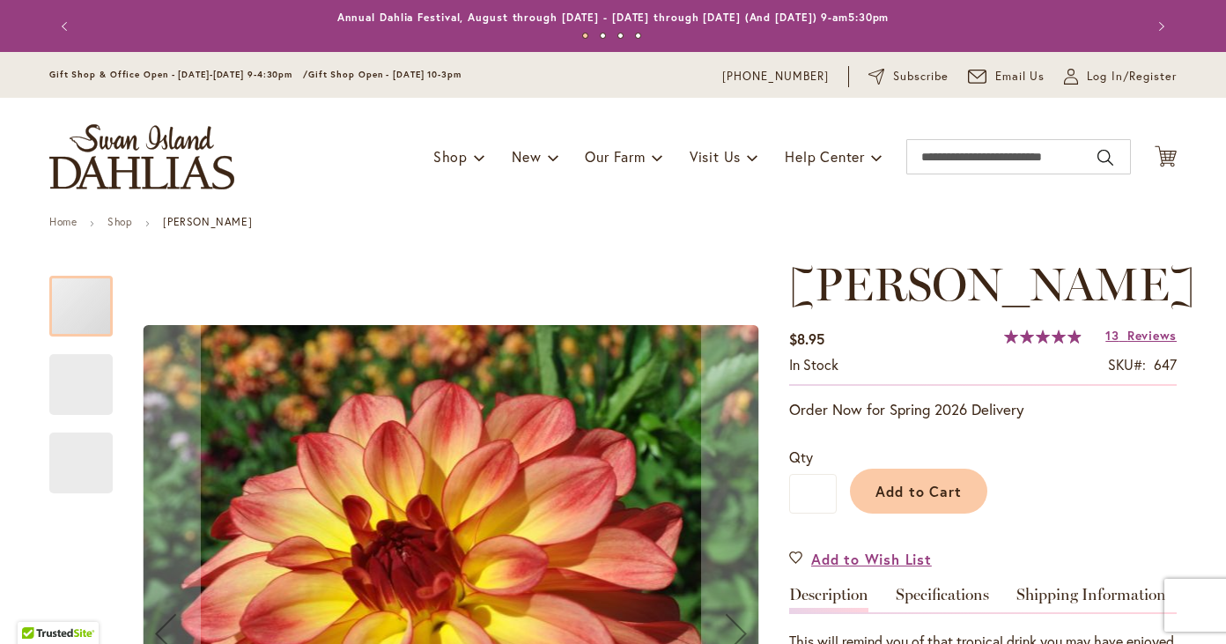
click at [864, 429] on div "Qty * Add to Cart" at bounding box center [982, 480] width 387 height 102
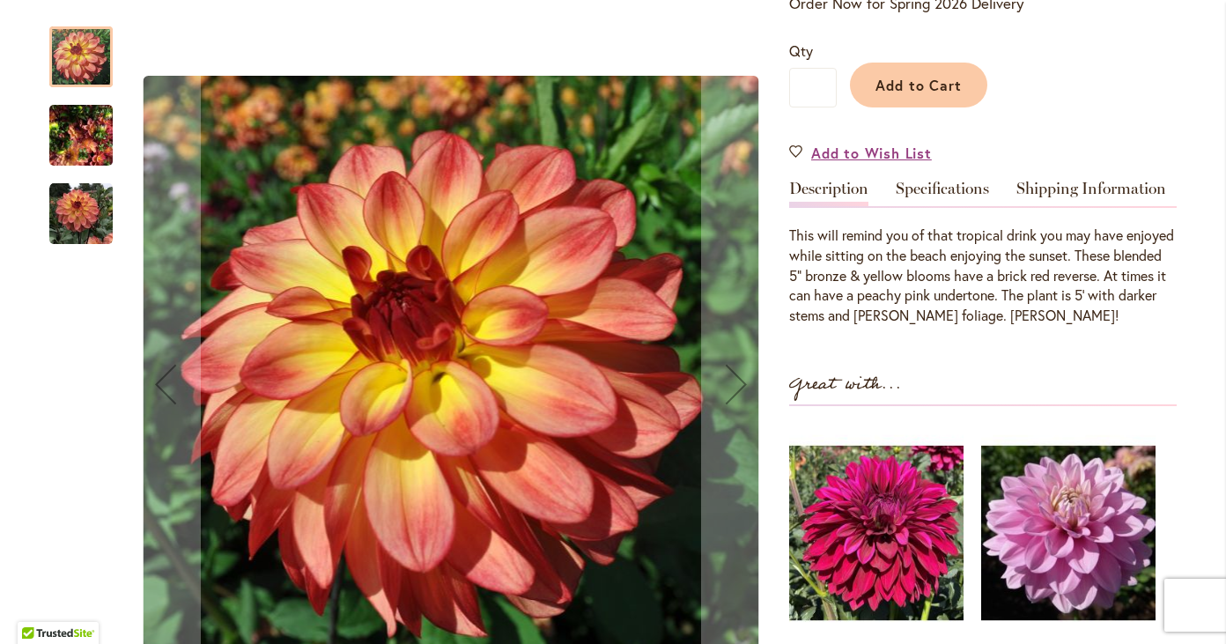
scroll to position [407, 0]
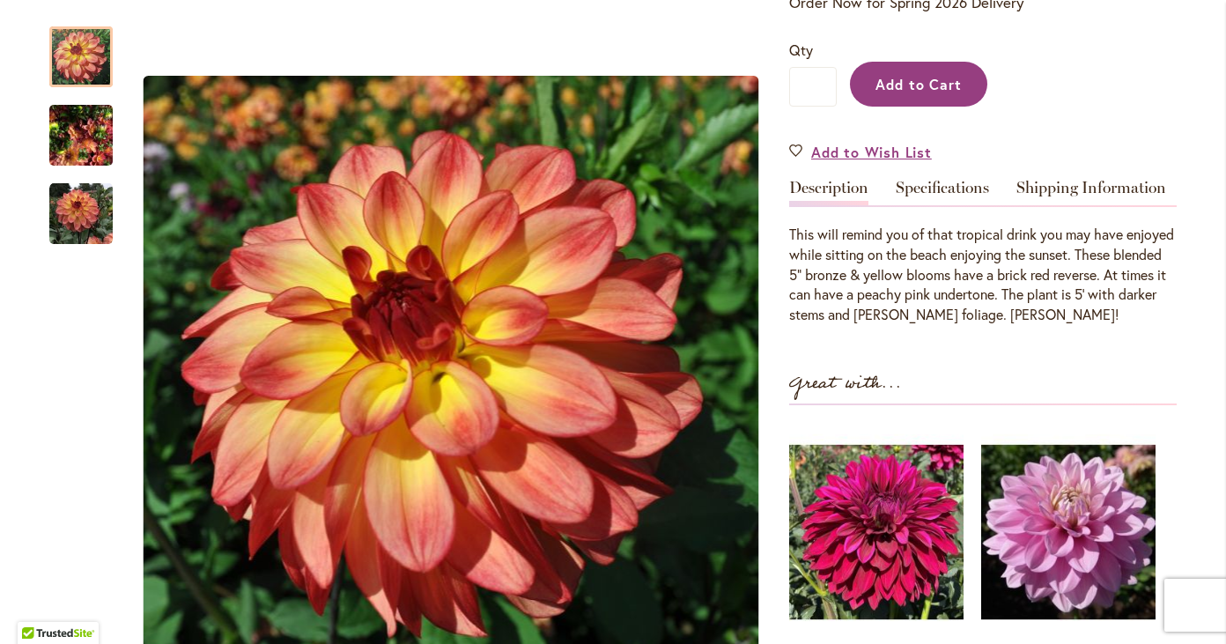
click at [911, 80] on span "Add to Cart" at bounding box center [918, 84] width 87 height 18
